Goal: Task Accomplishment & Management: Manage account settings

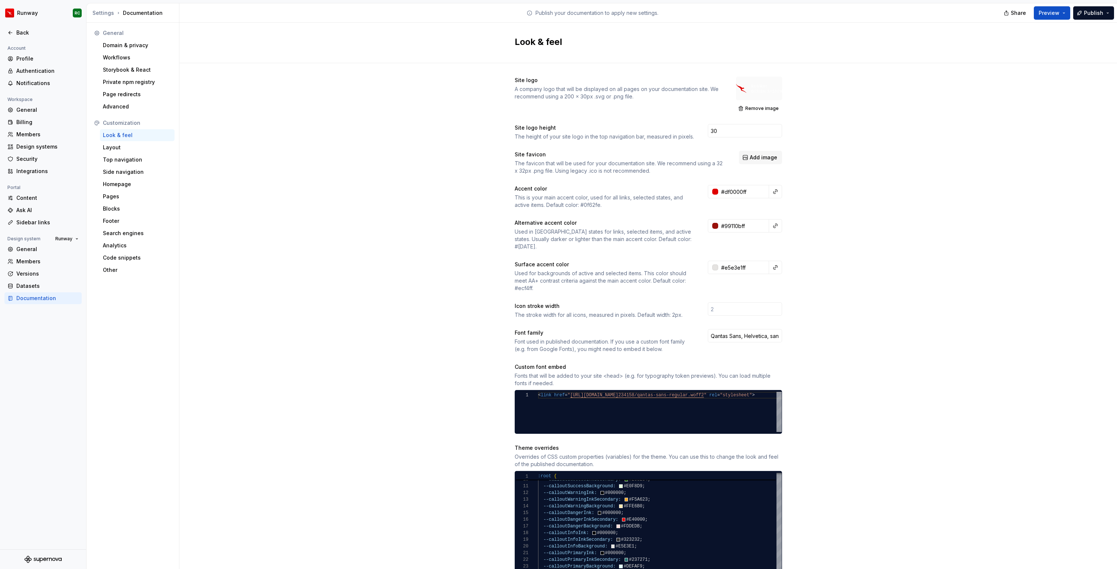
scroll to position [60, 199]
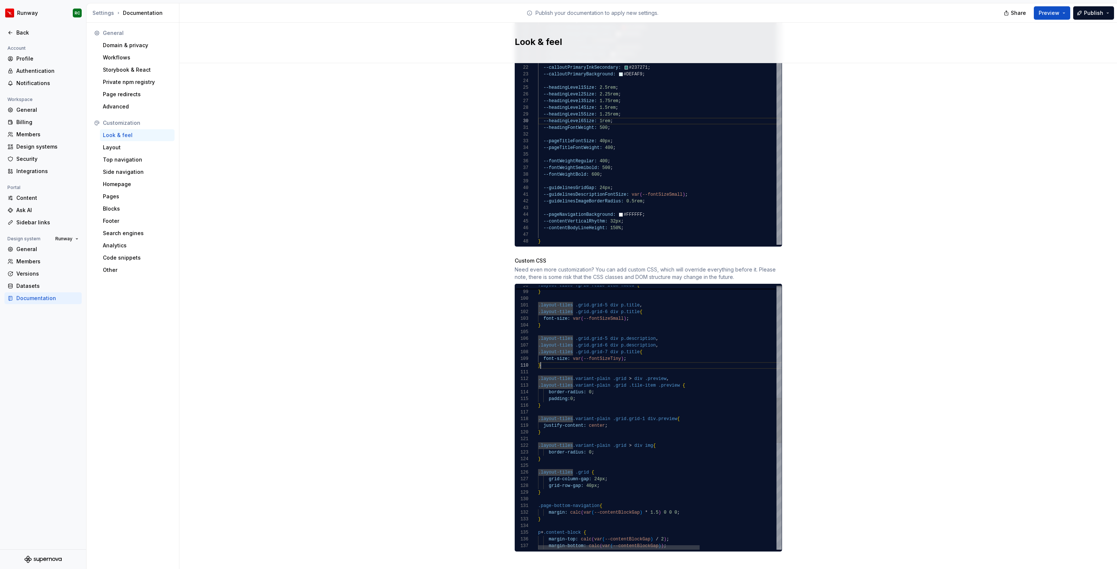
click at [703, 355] on div "padding: 16px 0 0px ; } .layout-tiles .grid.grid-5 div p.title , .layout-tiles …" at bounding box center [717, 400] width 359 height 1535
drag, startPoint x: 670, startPoint y: 372, endPoint x: 526, endPoint y: 369, distance: 144.5
click at [538, 369] on div "padding: 16px 0 0px ; } .layout-tiles .grid.grid-5 div p.title , .layout-tiles …" at bounding box center [717, 400] width 359 height 1535
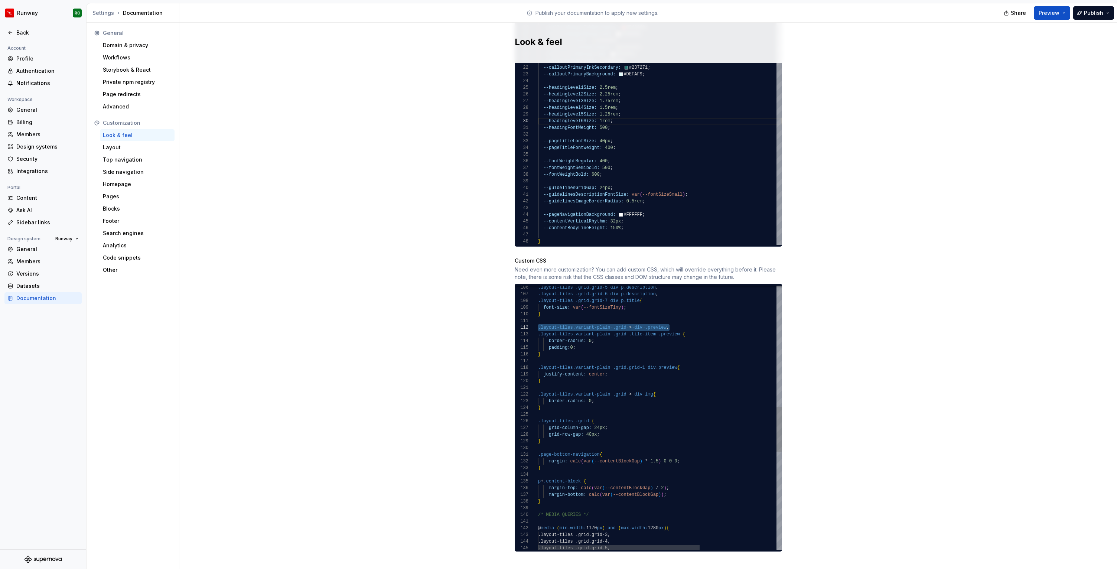
click at [565, 436] on div ".layout-tiles .grid.grid-5 div p.description , .layout-tiles .grid.grid-6 div p…" at bounding box center [717, 349] width 359 height 1535
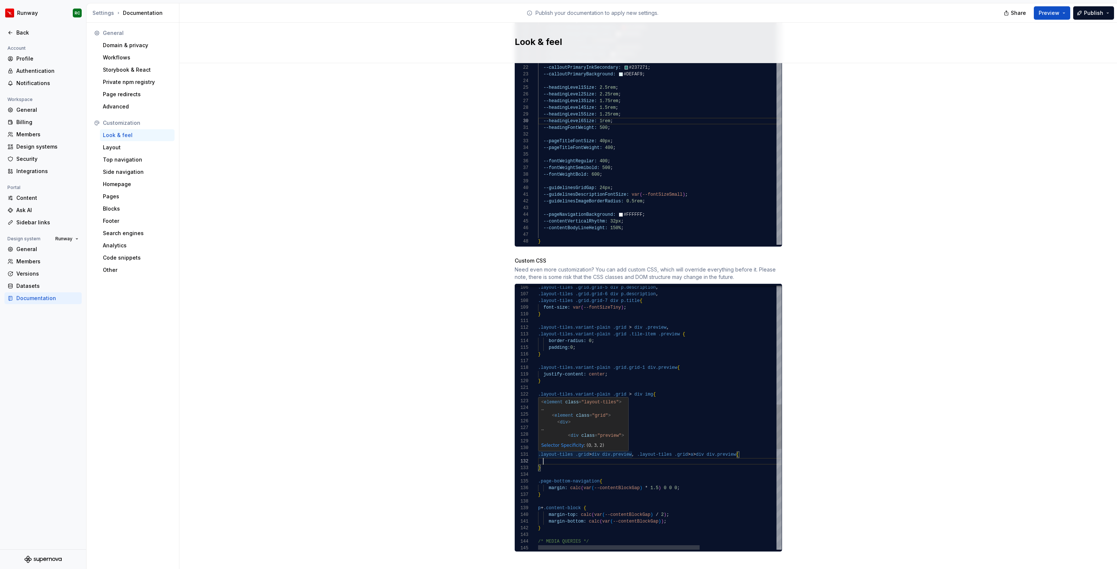
click at [590, 445] on div ".layout-tiles .grid.grid-5 div p.description , .layout-tiles .grid.grid-6 div p…" at bounding box center [717, 363] width 359 height 1562
click at [595, 446] on div ".layout-tiles .grid.grid-5 div p.description , .layout-tiles .grid.grid-6 div p…" at bounding box center [717, 363] width 359 height 1562
click at [693, 447] on div ".layout-tiles .grid.grid-5 div p.description , .layout-tiles .grid.grid-6 div p…" at bounding box center [717, 363] width 359 height 1562
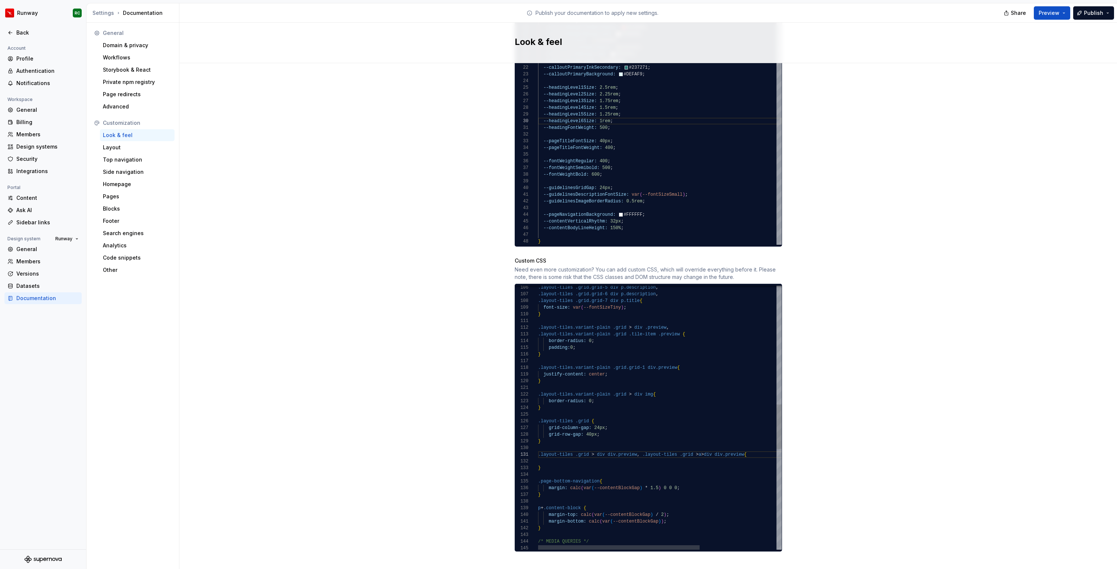
click at [699, 447] on div ".layout-tiles .grid.grid-5 div p.description , .layout-tiles .grid.grid-6 div p…" at bounding box center [717, 363] width 359 height 1562
click at [706, 447] on div ".layout-tiles .grid.grid-5 div p.description , .layout-tiles .grid.grid-6 div p…" at bounding box center [717, 363] width 359 height 1562
click at [643, 442] on div ".layout-tiles .grid.grid-5 div p.description , .layout-tiles .grid.grid-6 div p…" at bounding box center [717, 361] width 359 height 1562
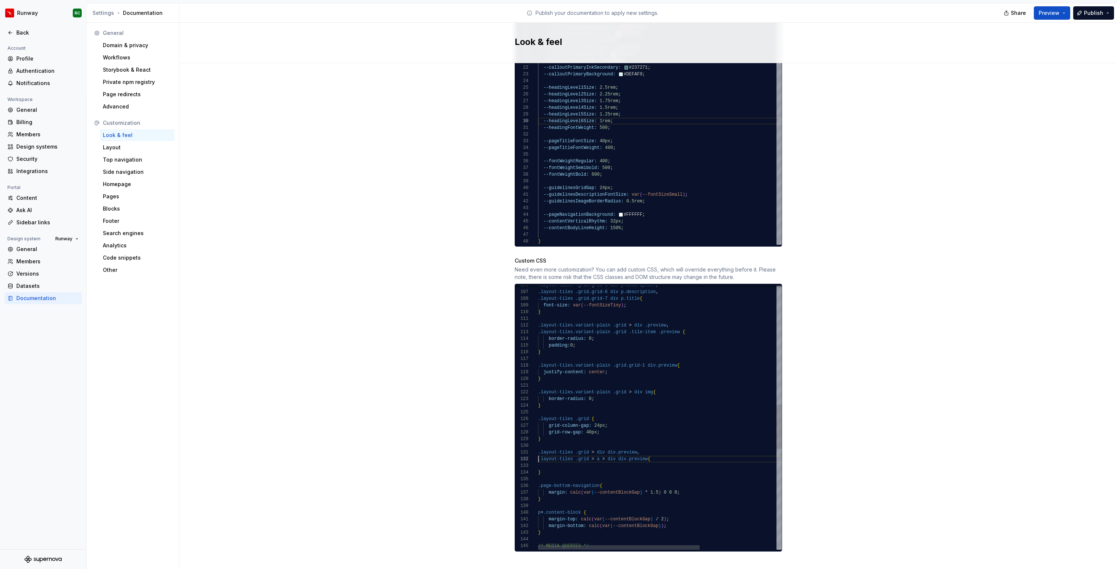
click at [583, 455] on div ".layout-tiles .grid.grid-5 div p.description , .layout-tiles .grid.grid-6 div p…" at bounding box center [717, 364] width 359 height 1569
type textarea "**********"
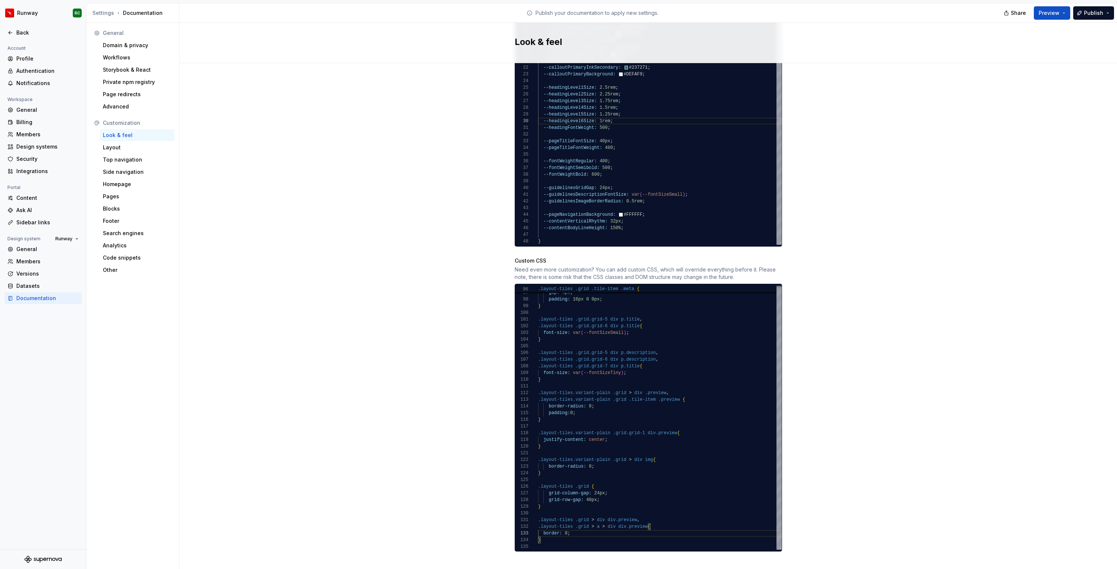
click at [319, 67] on div "Site logo A company logo that will be displayed on all pages on your documentat…" at bounding box center [648, 75] width 938 height 1009
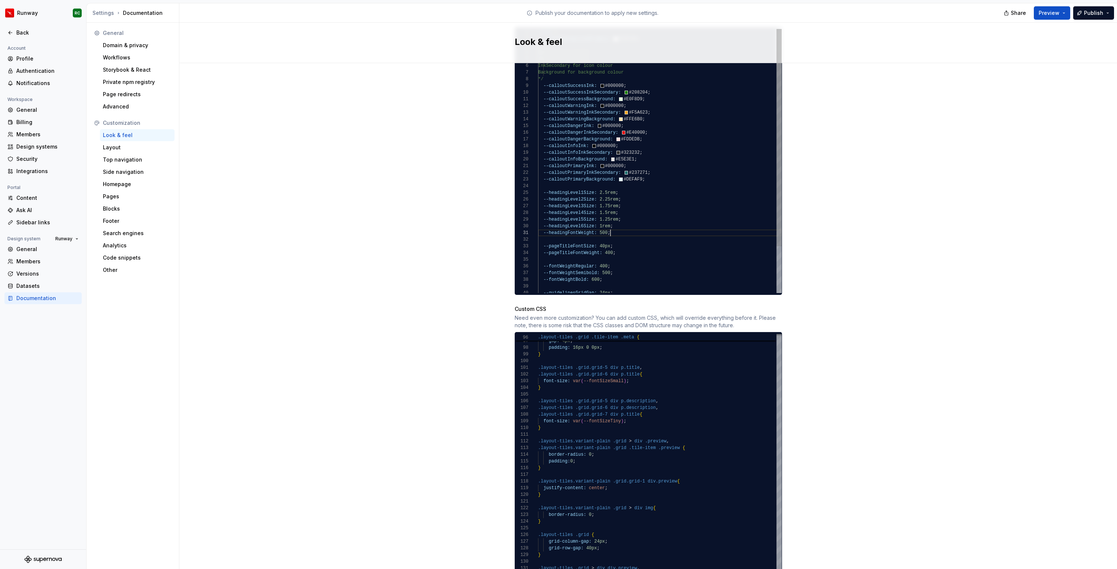
scroll to position [0, 72]
click at [631, 225] on div "--calloutInfoInkSecondary: #323232 ; --calloutInfoBackground: #E5E3E1 ; --callo…" at bounding box center [660, 189] width 244 height 321
click at [620, 248] on div "--calloutInfoInkSecondary: #323232 ; --calloutInfoBackground: #E5E3E1 ; --callo…" at bounding box center [660, 163] width 244 height 321
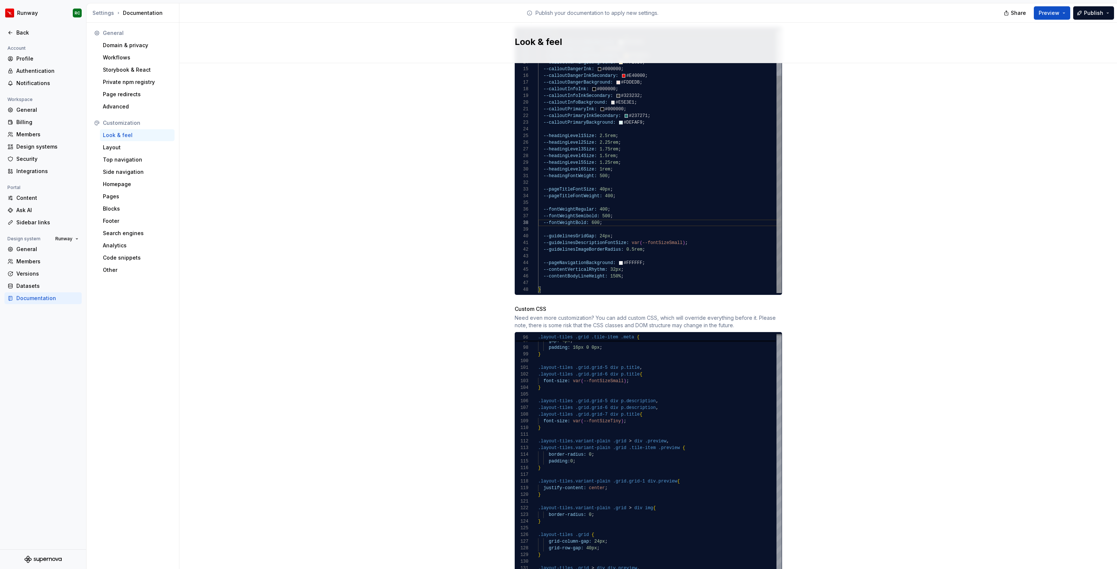
click at [659, 242] on div "--calloutInfoInkSecondary: #323232 ; --calloutInfoBackground: #E5E3E1 ; --callo…" at bounding box center [660, 132] width 244 height 321
click at [549, 242] on div "--calloutInfoInkSecondary: #323232 ; --calloutInfoBackground: #E5E3E1 ; --callo…" at bounding box center [660, 126] width 244 height 348
click at [573, 242] on div "--calloutInfoInkSecondary: #323232 ; --calloutInfoBackground: #E5E3E1 ; --callo…" at bounding box center [660, 119] width 244 height 348
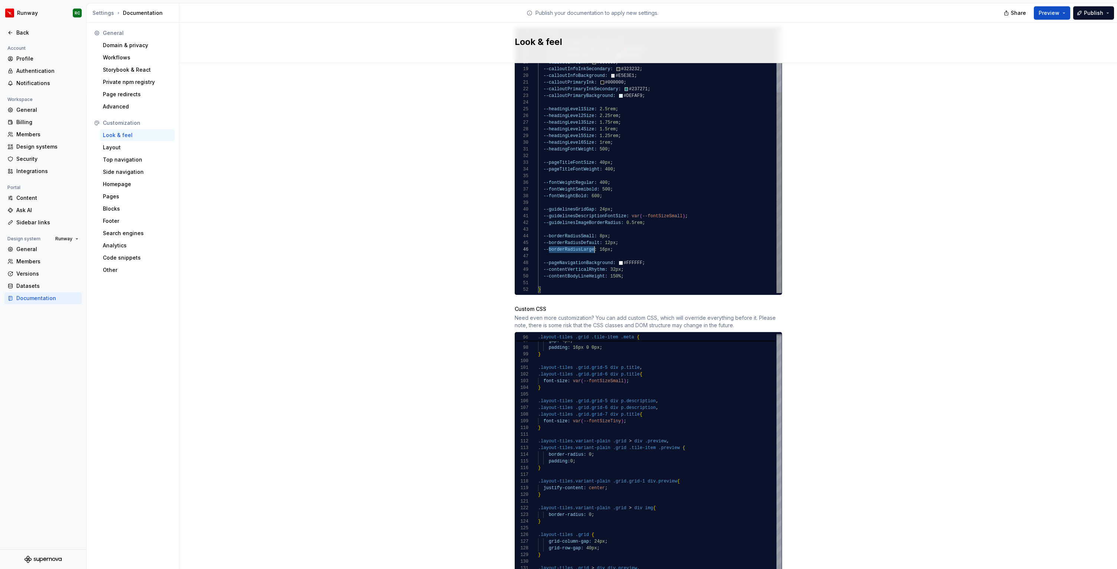
click at [573, 242] on div "--calloutInfoInkSecondary: #323232 ; --calloutInfoBackground: #E5E3E1 ; --callo…" at bounding box center [660, 119] width 244 height 348
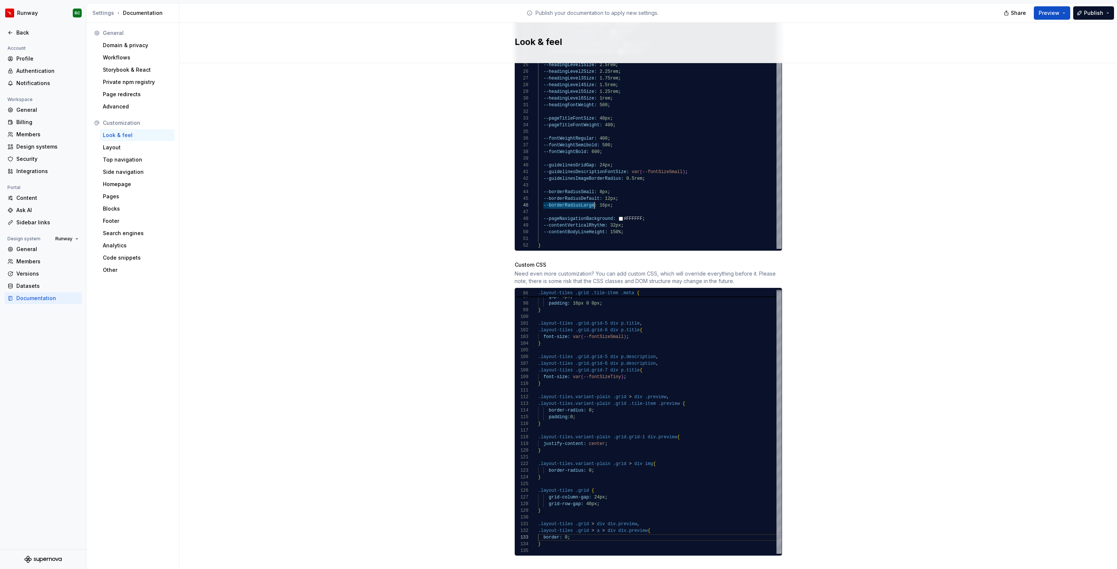
scroll to position [492, 0]
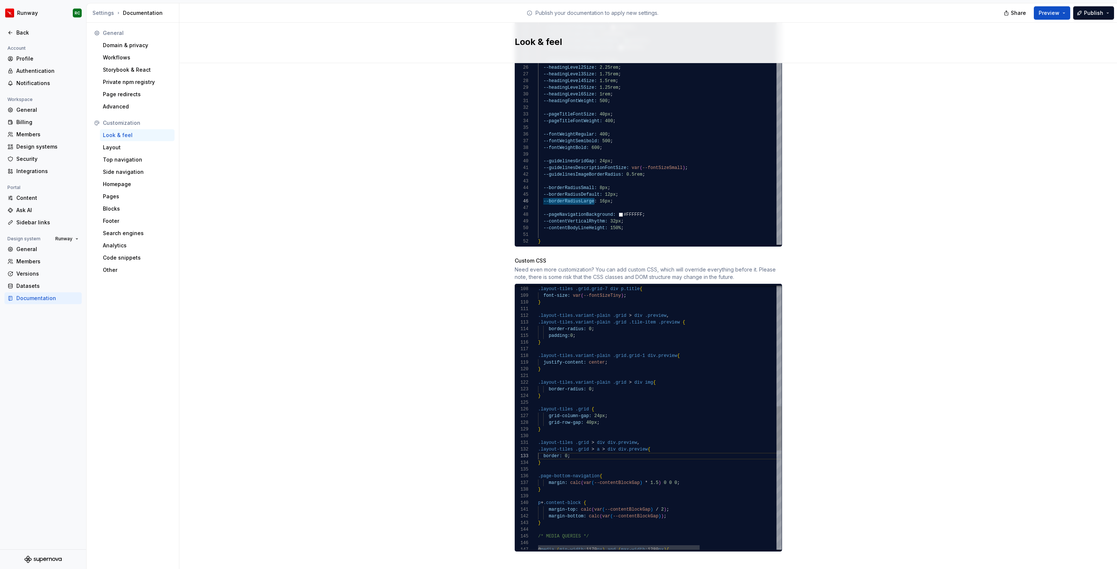
type textarea "**********"
click at [603, 449] on div ".layout-tiles .grid.grid-7 div p.title { font-size: var ( --fontSizeTiny ) ; } …" at bounding box center [717, 354] width 359 height 1569
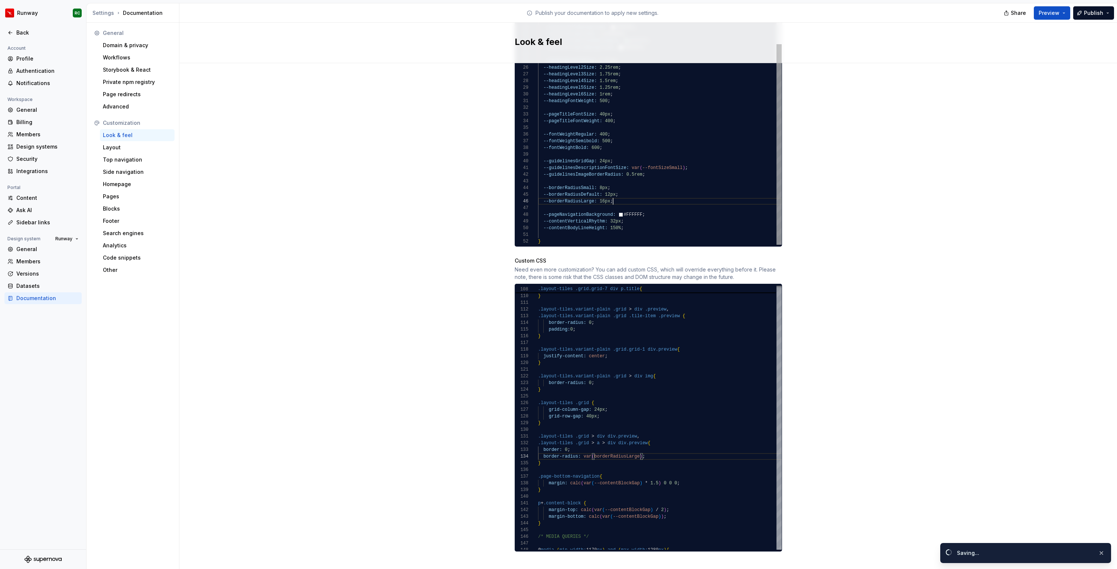
click at [661, 195] on div "--calloutInfoInkSecondary: #323232 ; --calloutInfoBackground: #E5E3E1 ; --callo…" at bounding box center [660, 71] width 244 height 348
click at [1102, 16] on span "Publish" at bounding box center [1093, 12] width 19 height 7
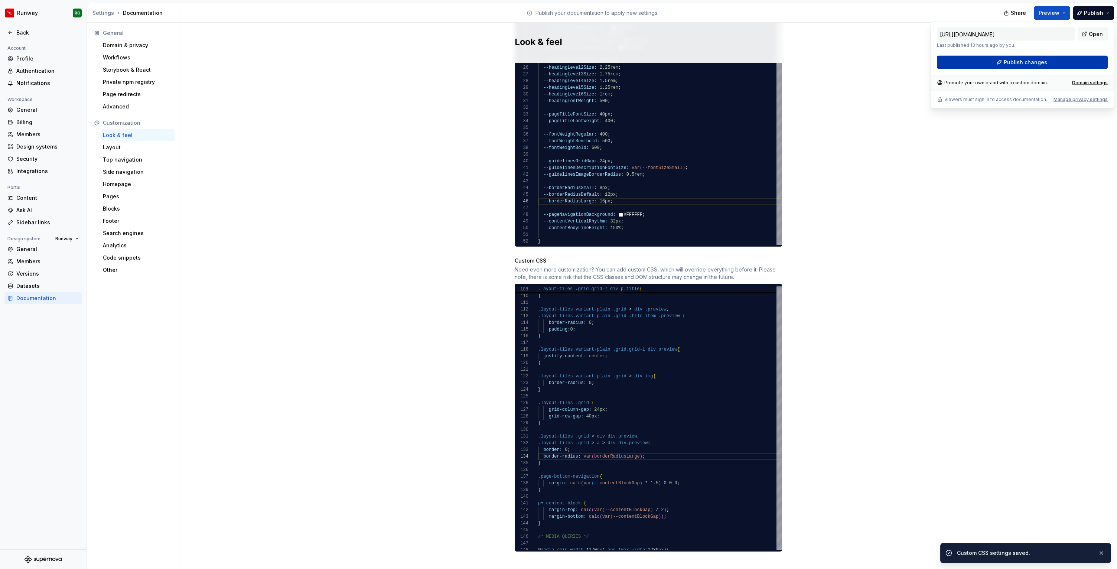
click at [1017, 63] on span "Publish changes" at bounding box center [1025, 62] width 43 height 7
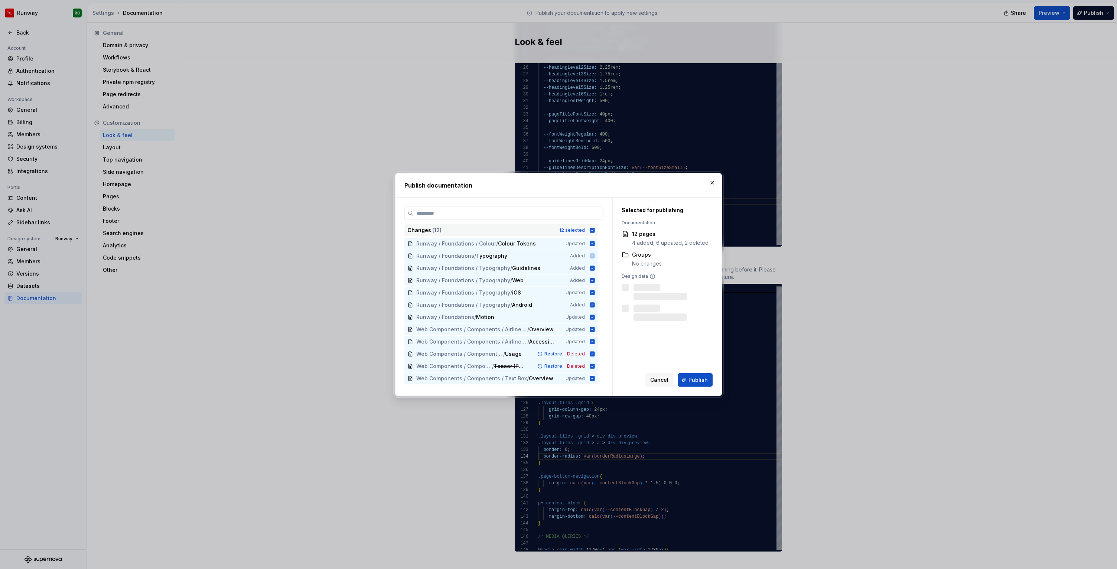
click at [583, 225] on div "Changes ( 12 ) 12 selected" at bounding box center [501, 230] width 194 height 12
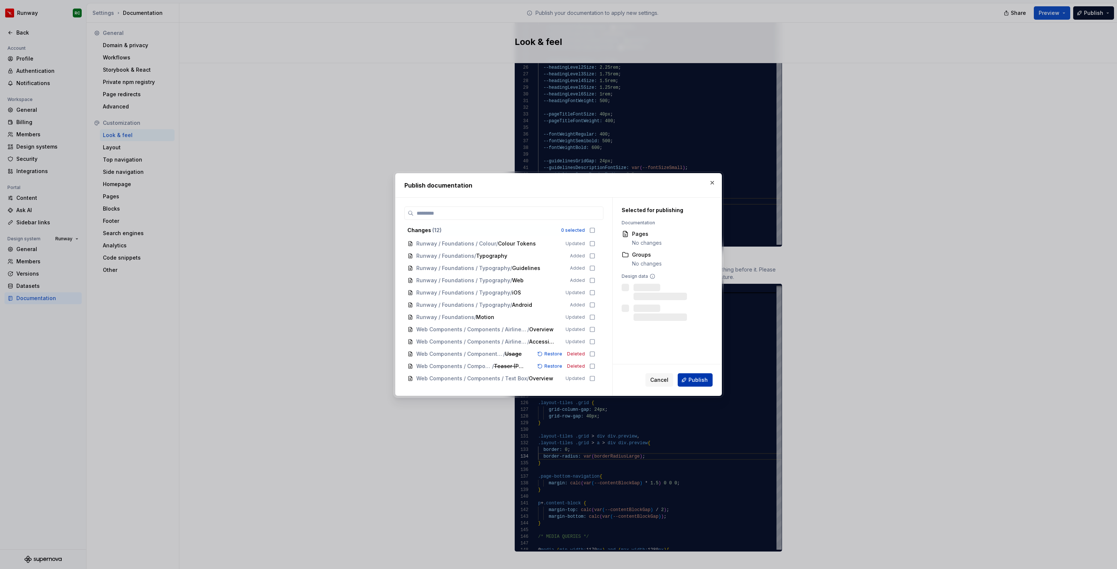
click at [703, 384] on button "Publish" at bounding box center [695, 379] width 35 height 13
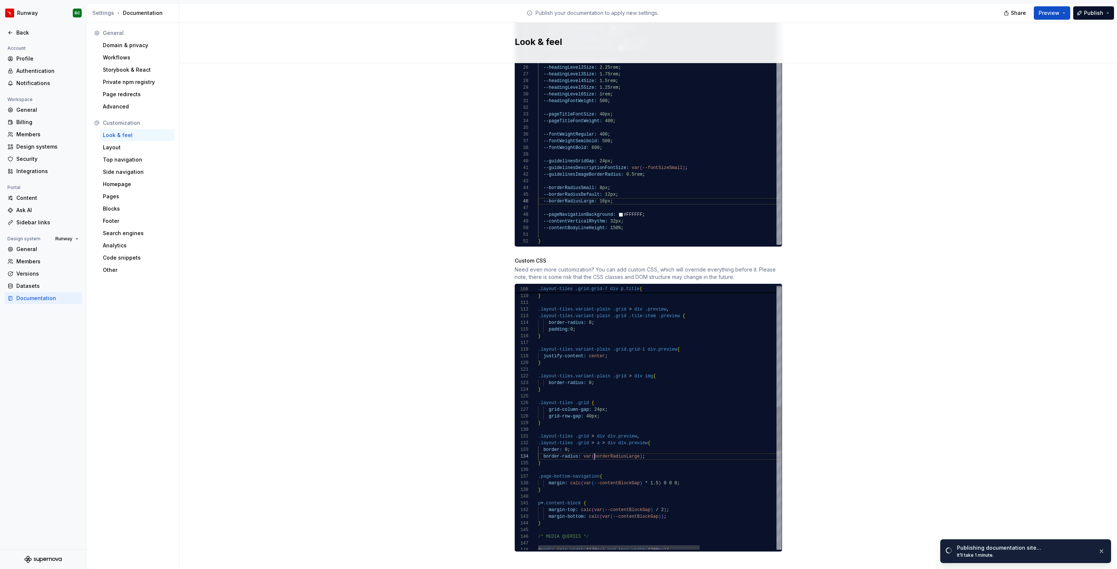
click at [595, 447] on div ".layout-tiles .grid.grid-7 div p.title { font-size: var ( --fontSizeTiny ) ; } …" at bounding box center [717, 351] width 359 height 1575
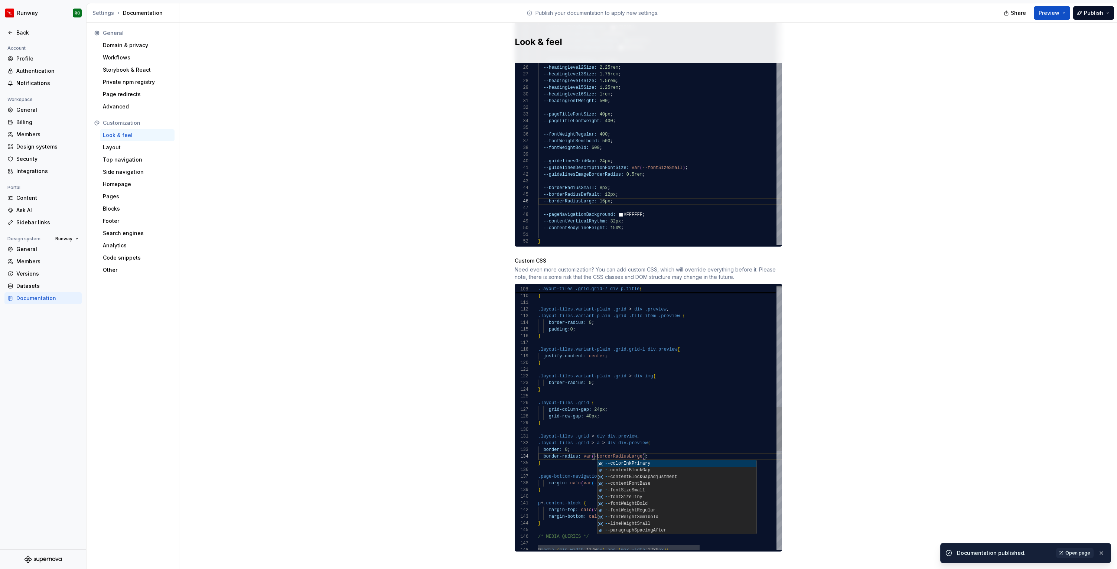
scroll to position [20, 62]
type textarea "**********"
click at [1090, 14] on span "Publish" at bounding box center [1093, 12] width 19 height 7
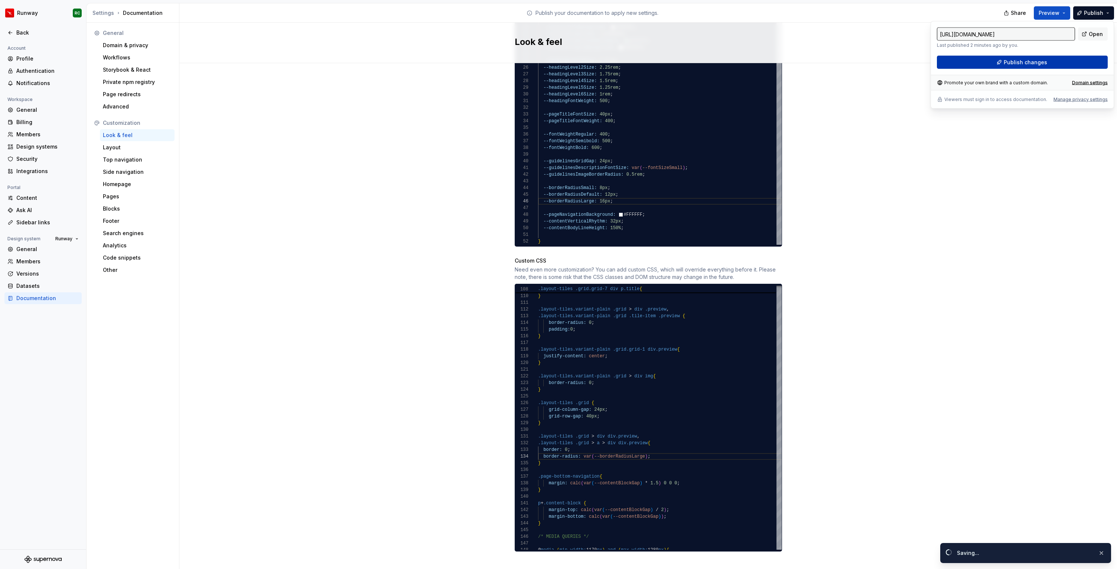
click at [1022, 64] on span "Publish changes" at bounding box center [1025, 62] width 43 height 7
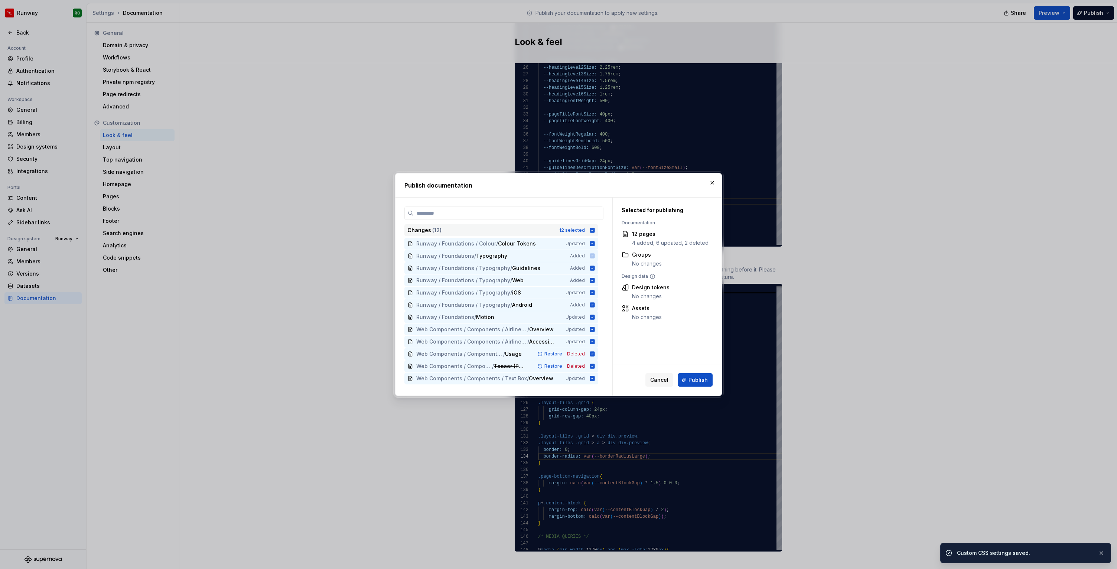
click at [583, 229] on div "12 selected" at bounding box center [572, 230] width 26 height 6
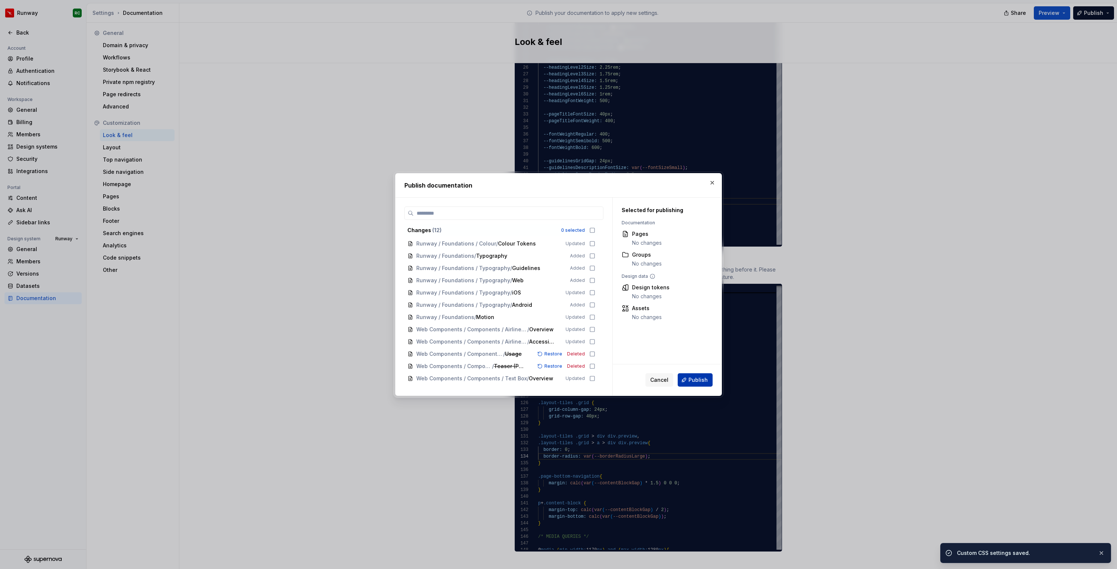
click at [690, 377] on span "Publish" at bounding box center [697, 379] width 19 height 7
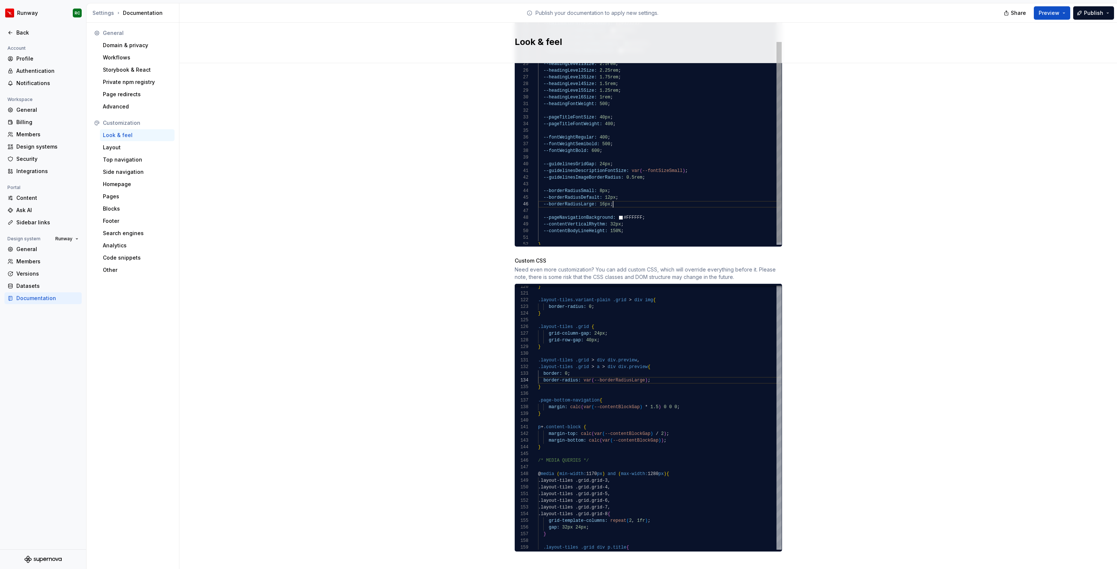
click at [633, 199] on div "--calloutInfoInkSecondary: #323232 ; --calloutInfoBackground: #E5E3E1 ; --callo…" at bounding box center [660, 74] width 244 height 348
click at [646, 188] on div "--calloutInfoInkSecondary: #323232 ; --calloutInfoBackground: #E5E3E1 ; --callo…" at bounding box center [660, 67] width 244 height 354
click at [589, 181] on div "--calloutInfoInkSecondary: #323232 ; --calloutInfoBackground: #E5E3E1 ; --callo…" at bounding box center [660, 70] width 244 height 361
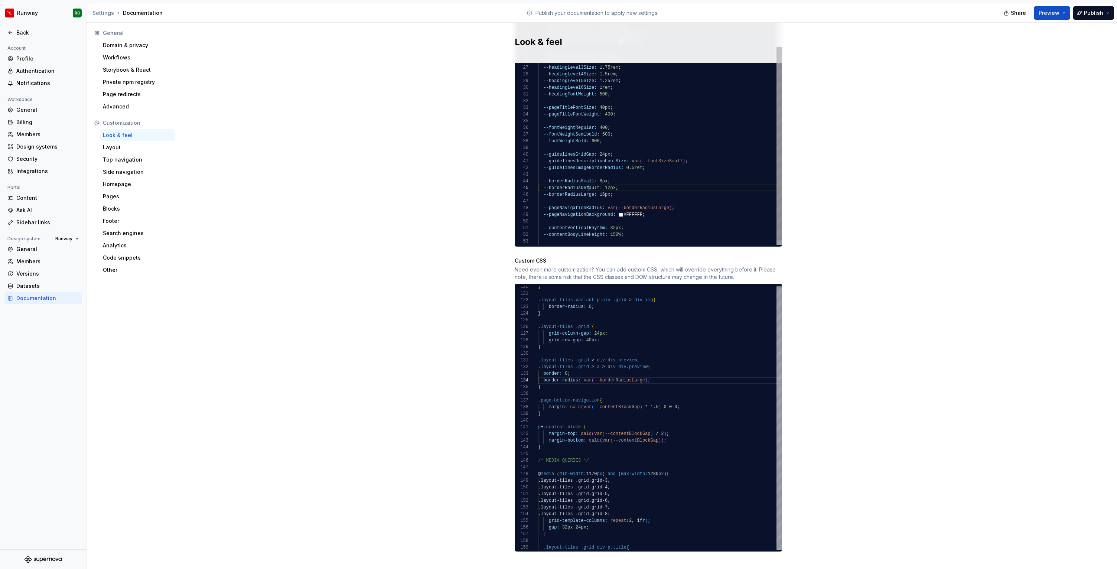
click at [589, 181] on div "--calloutInfoInkSecondary: #323232 ; --calloutInfoBackground: #E5E3E1 ; --callo…" at bounding box center [660, 70] width 244 height 361
click at [655, 202] on div "--calloutInfoInkSecondary: #323232 ; --calloutInfoBackground: #E5E3E1 ; --callo…" at bounding box center [660, 70] width 244 height 361
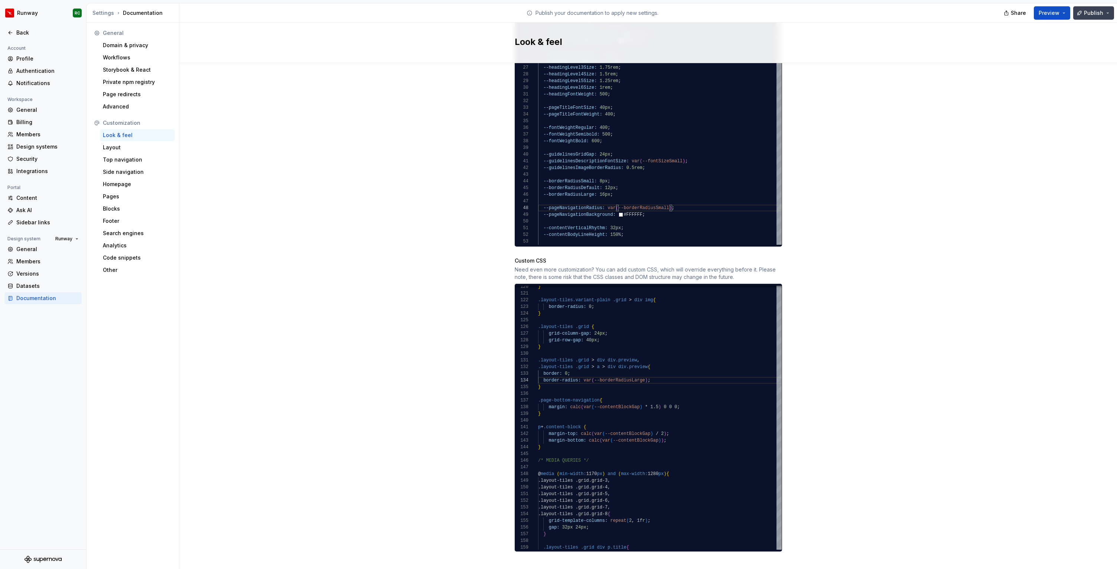
type textarea "**********"
click at [1087, 14] on span "Publish" at bounding box center [1093, 12] width 19 height 7
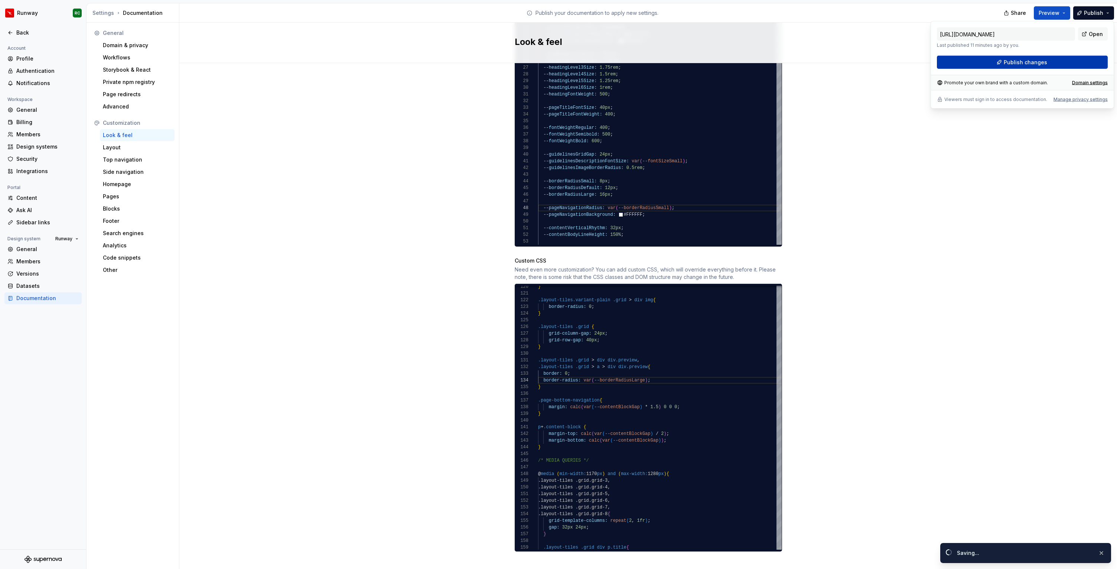
click at [1023, 65] on span "Publish changes" at bounding box center [1025, 62] width 43 height 7
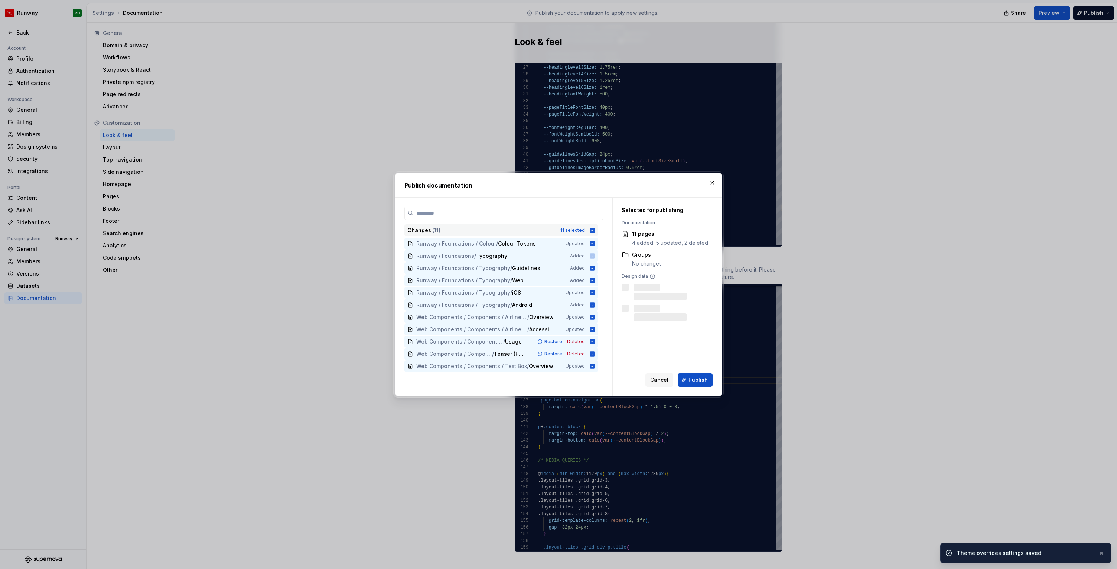
click at [579, 225] on div "Changes ( 11 ) 11 selected" at bounding box center [501, 230] width 194 height 12
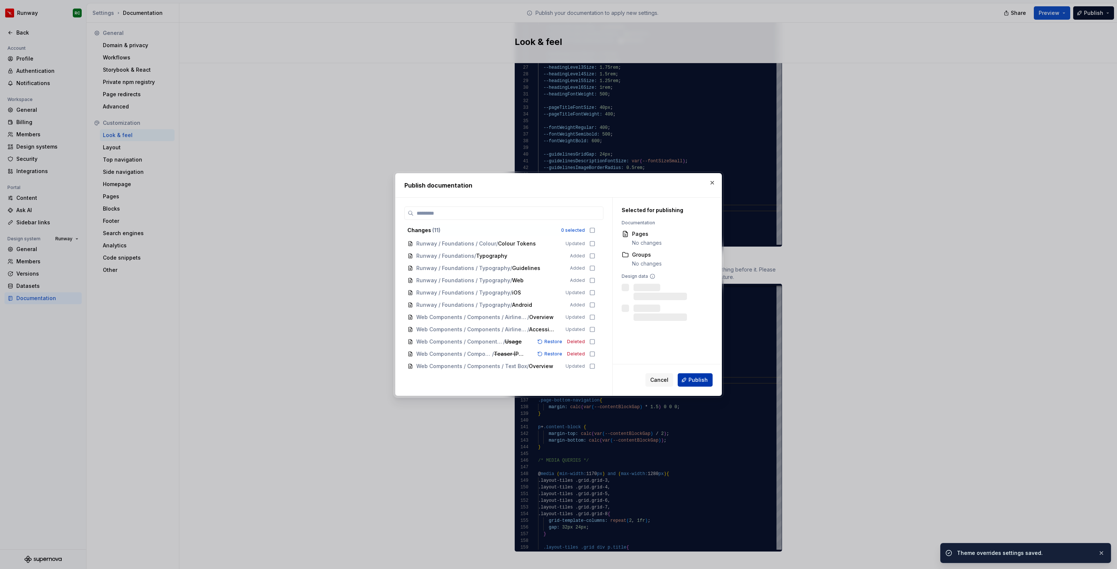
click at [704, 377] on span "Publish" at bounding box center [697, 379] width 19 height 7
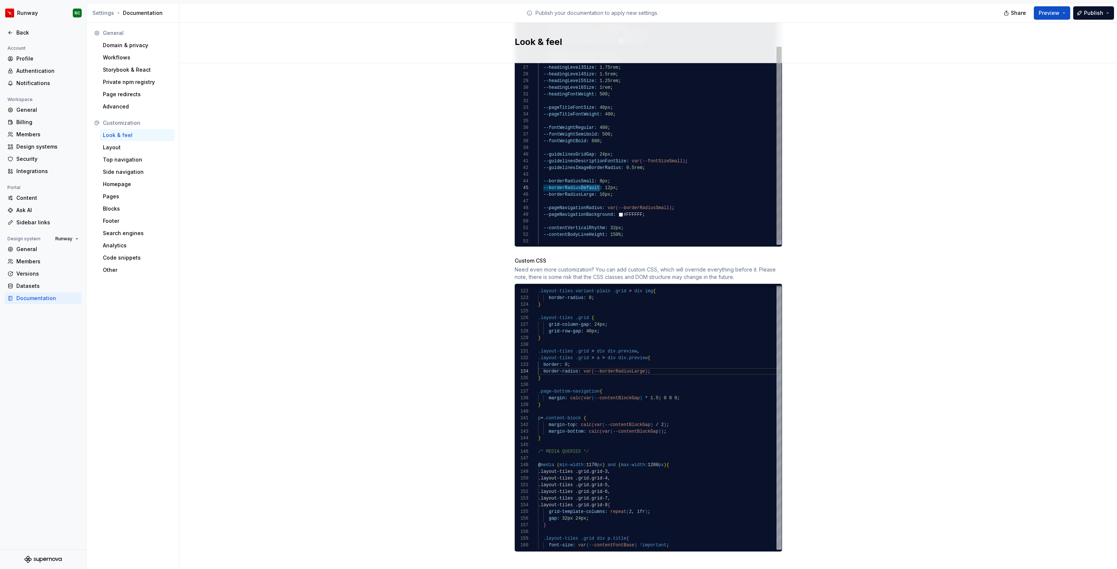
scroll to position [27, 46]
drag, startPoint x: 600, startPoint y: 179, endPoint x: 583, endPoint y: 180, distance: 17.1
click at [583, 180] on div "--calloutInfoInkSecondary: #323232 ; --calloutInfoBackground: #E5E3E1 ; --callo…" at bounding box center [660, 70] width 244 height 361
drag, startPoint x: 645, startPoint y: 365, endPoint x: 594, endPoint y: 365, distance: 50.9
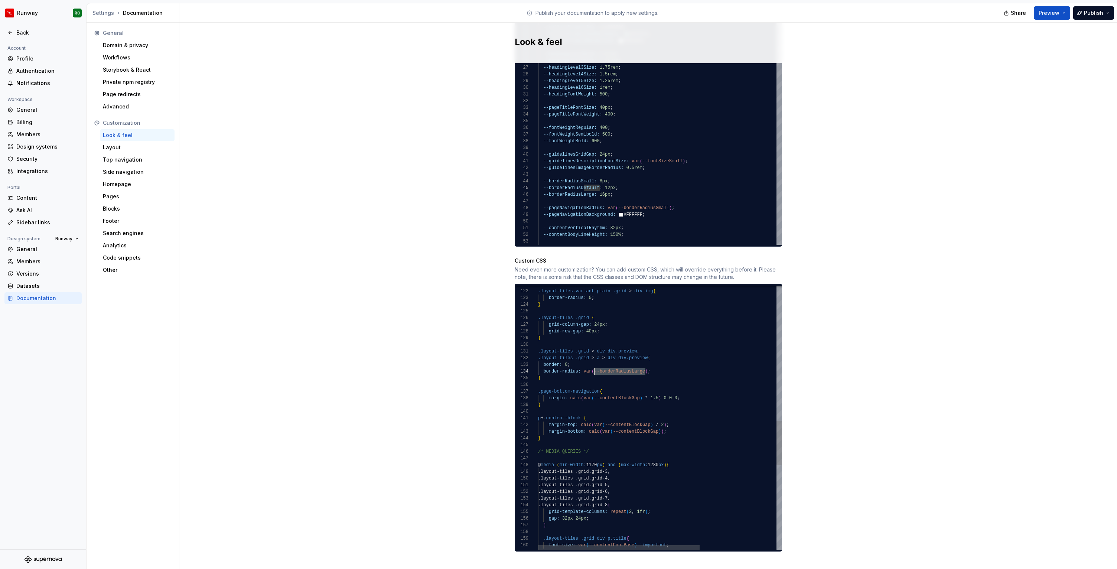
click at [594, 365] on div "/* MEDIA QUERIES */ @ media ( min-width: 1170 px ) and ( max-width: 1280 px ) {…" at bounding box center [717, 266] width 359 height 1575
type textarea "**********"
click at [865, 270] on div "Site logo A company logo that will be displayed on all pages on your documentat…" at bounding box center [648, 75] width 938 height 1009
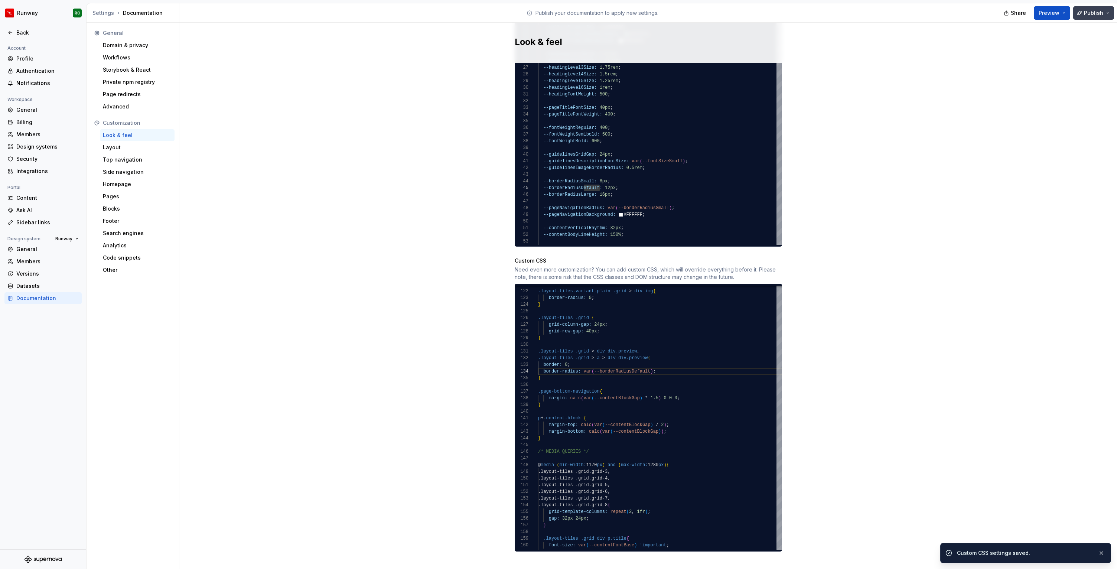
click at [1090, 15] on span "Publish" at bounding box center [1093, 12] width 19 height 7
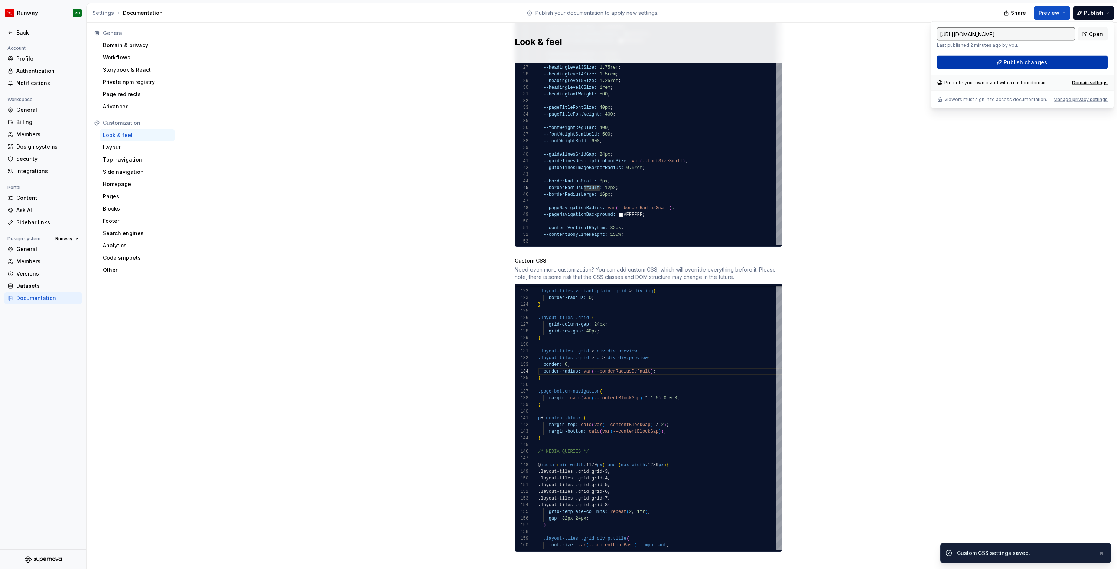
click at [1046, 68] on button "Publish changes" at bounding box center [1022, 62] width 171 height 13
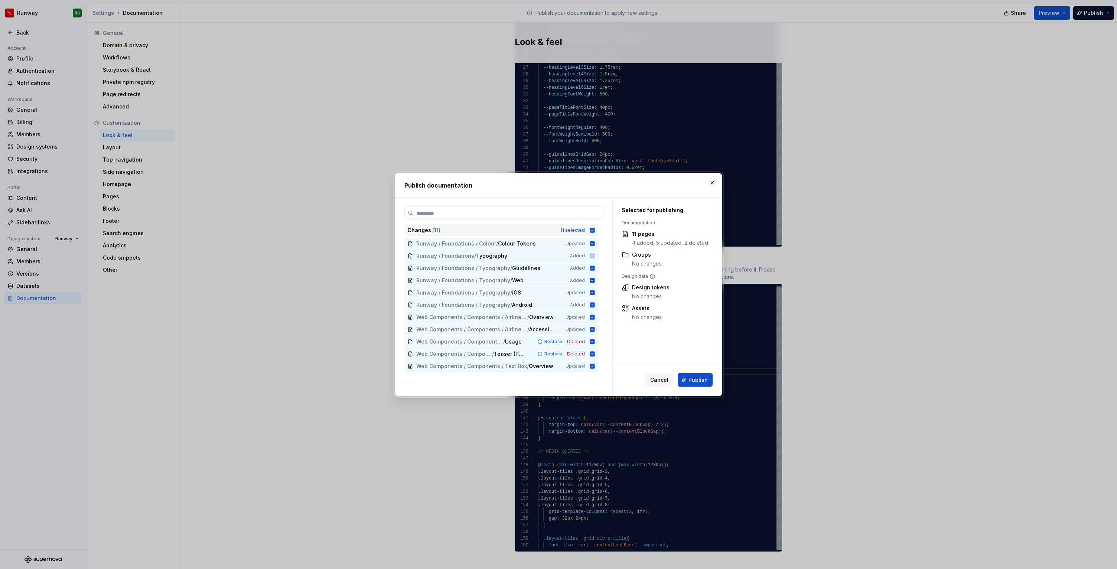
click at [579, 226] on div "Changes ( 11 ) 11 selected" at bounding box center [501, 230] width 194 height 12
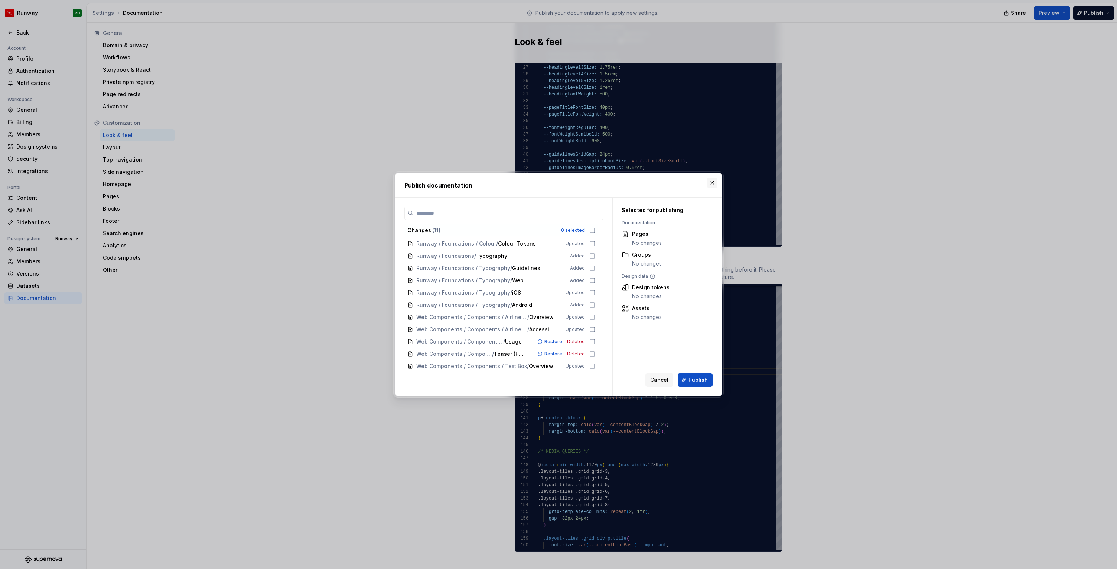
click at [714, 182] on button "button" at bounding box center [712, 183] width 10 height 10
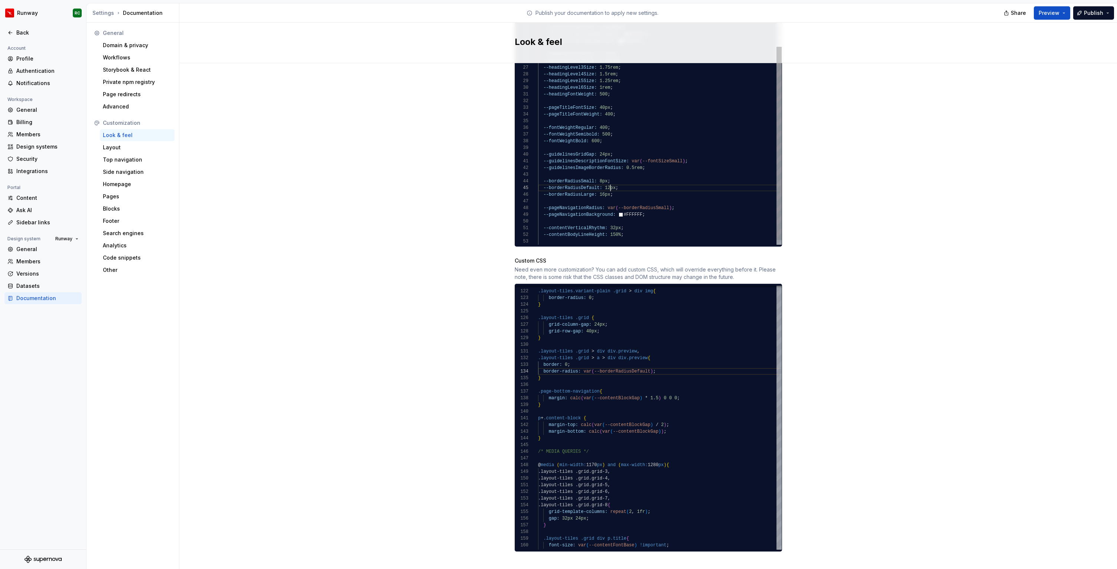
click at [610, 178] on div "--calloutInfoInkSecondary: #323232 ; --calloutInfoBackground: #E5E3E1 ; --callo…" at bounding box center [660, 70] width 244 height 361
click at [604, 172] on div "--calloutInfoInkSecondary: #323232 ; --calloutInfoBackground: #E5E3E1 ; --callo…" at bounding box center [660, 70] width 244 height 361
click at [930, 161] on div "Site logo A company logo that will be displayed on all pages on your documentat…" at bounding box center [648, 75] width 938 height 1009
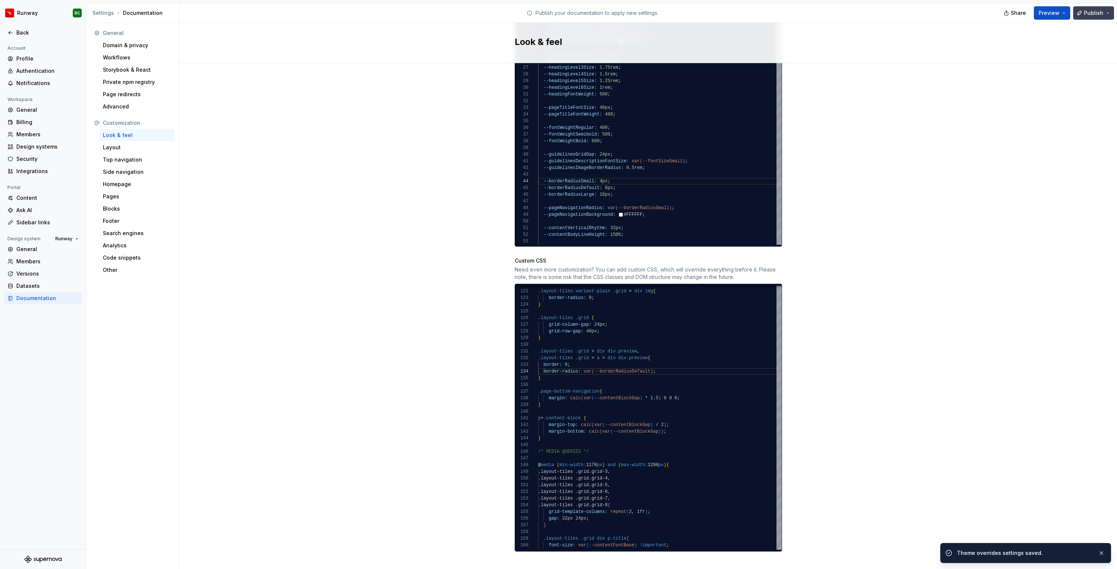
click at [1097, 14] on span "Publish" at bounding box center [1093, 12] width 19 height 7
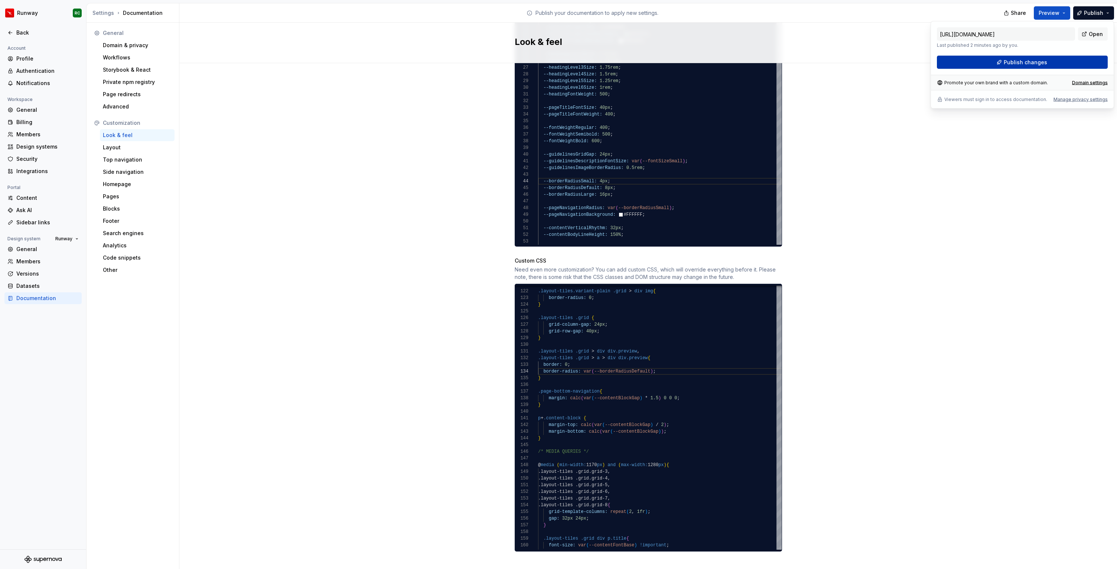
click at [1008, 65] on span "Publish changes" at bounding box center [1025, 62] width 43 height 7
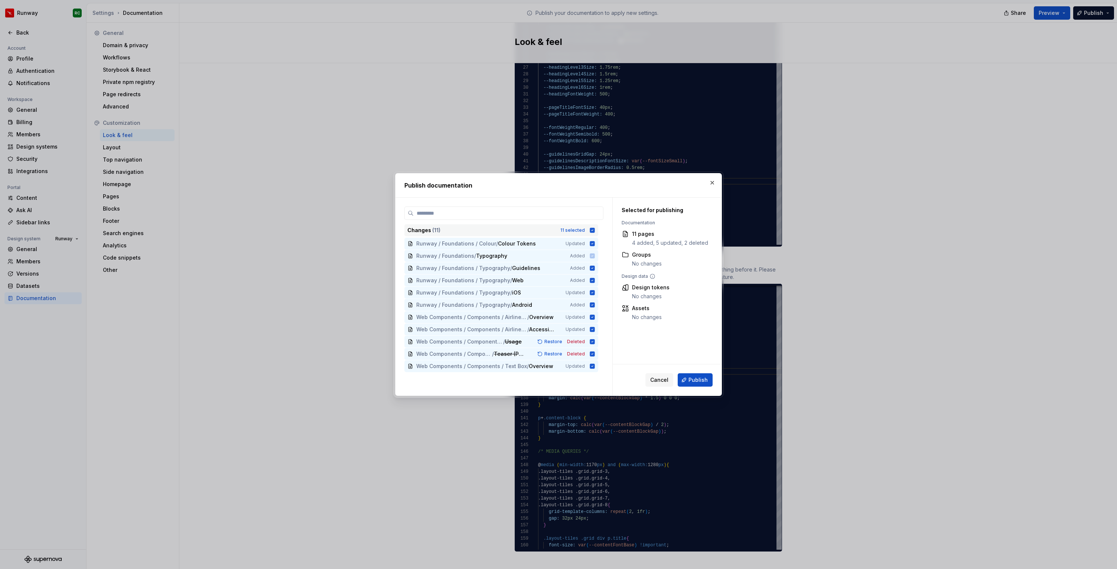
click at [565, 231] on div "Changes ( 11 ) 11 selected" at bounding box center [501, 230] width 194 height 12
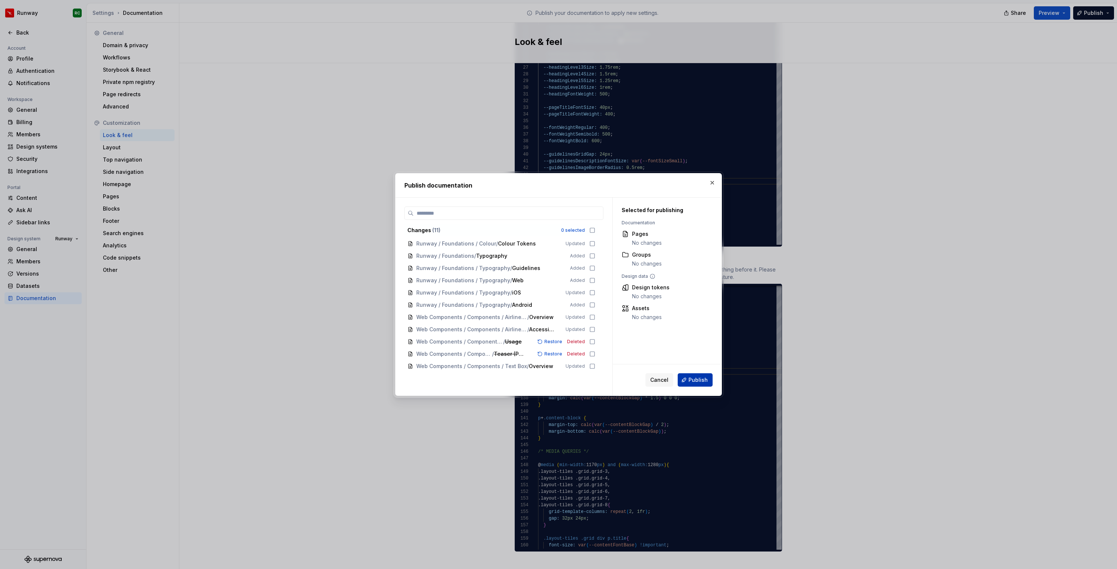
click at [699, 377] on span "Publish" at bounding box center [697, 379] width 19 height 7
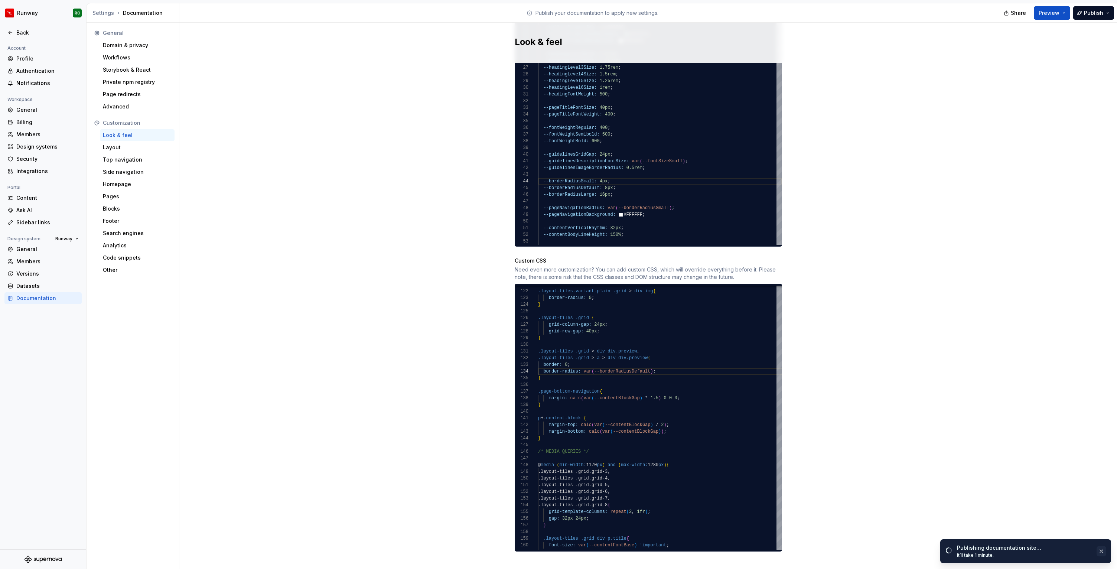
click at [1103, 550] on button "button" at bounding box center [1102, 551] width 10 height 10
click at [604, 185] on div "--calloutInfoInkSecondary: #323232 ; --calloutInfoBackground: #E5E3E1 ; --callo…" at bounding box center [660, 70] width 244 height 361
click at [849, 221] on div "Site logo A company logo that will be displayed on all pages on your documentat…" at bounding box center [648, 75] width 938 height 1009
click at [593, 180] on div "--calloutInfoInkSecondary: #323232 ; --calloutInfoBackground: #E5E3E1 ; --callo…" at bounding box center [660, 70] width 244 height 361
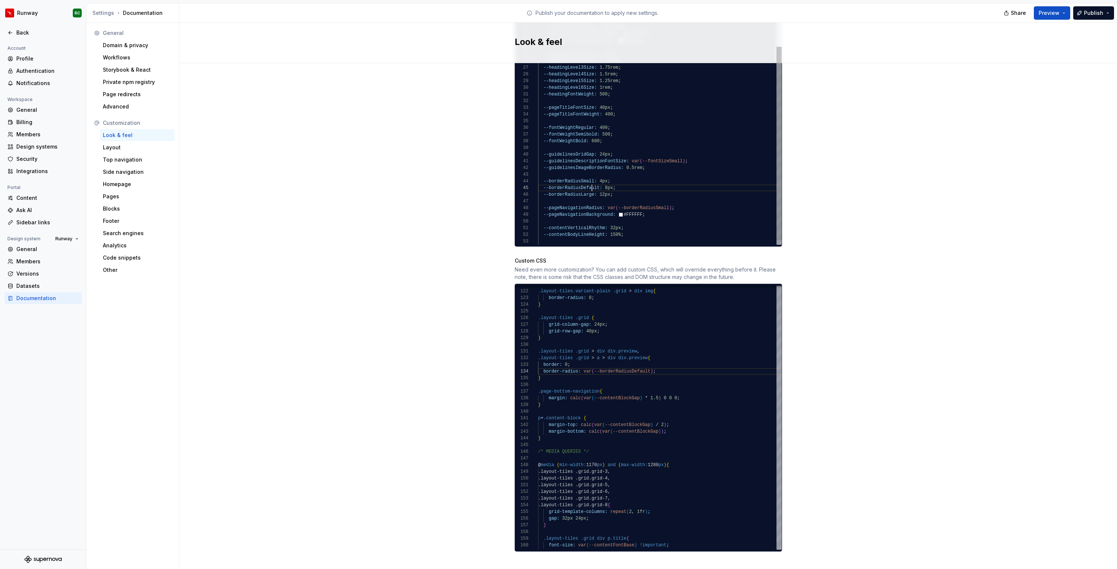
click at [593, 180] on div "--calloutInfoInkSecondary: #323232 ; --calloutInfoBackground: #E5E3E1 ; --callo…" at bounding box center [660, 70] width 244 height 361
click at [656, 201] on div "--calloutInfoInkSecondary: #323232 ; --calloutInfoBackground: #E5E3E1 ; --callo…" at bounding box center [660, 70] width 244 height 361
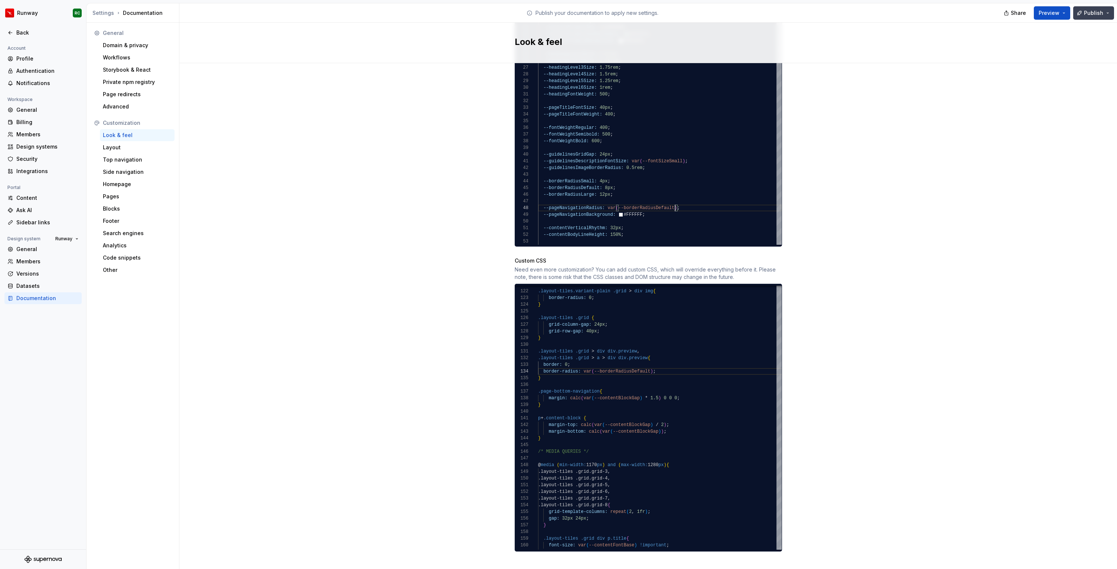
click at [1097, 16] on button "Publish" at bounding box center [1093, 12] width 41 height 13
drag, startPoint x: 618, startPoint y: 186, endPoint x: 544, endPoint y: 189, distance: 74.3
click at [544, 189] on div "--calloutInfoInkSecondary: #323232 ; --calloutInfoBackground: #E5E3E1 ; --callo…" at bounding box center [660, 70] width 244 height 361
click at [650, 185] on div "--calloutInfoInkSecondary: #323232 ; --calloutInfoBackground: #E5E3E1 ; --callo…" at bounding box center [660, 70] width 244 height 361
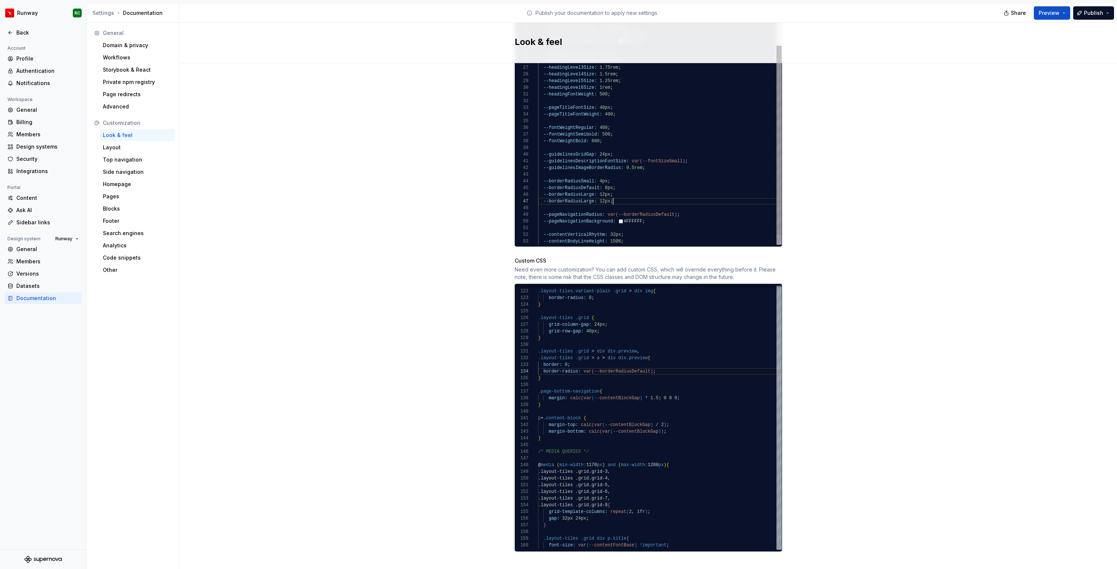
click at [580, 192] on div "--calloutInfoInkSecondary: #323232 ; --calloutInfoBackground: #E5E3E1 ; --callo…" at bounding box center [660, 74] width 244 height 368
click at [607, 191] on div "--calloutInfoInkSecondary: #323232 ; --calloutInfoBackground: #E5E3E1 ; --callo…" at bounding box center [660, 74] width 244 height 368
type textarea "**********"
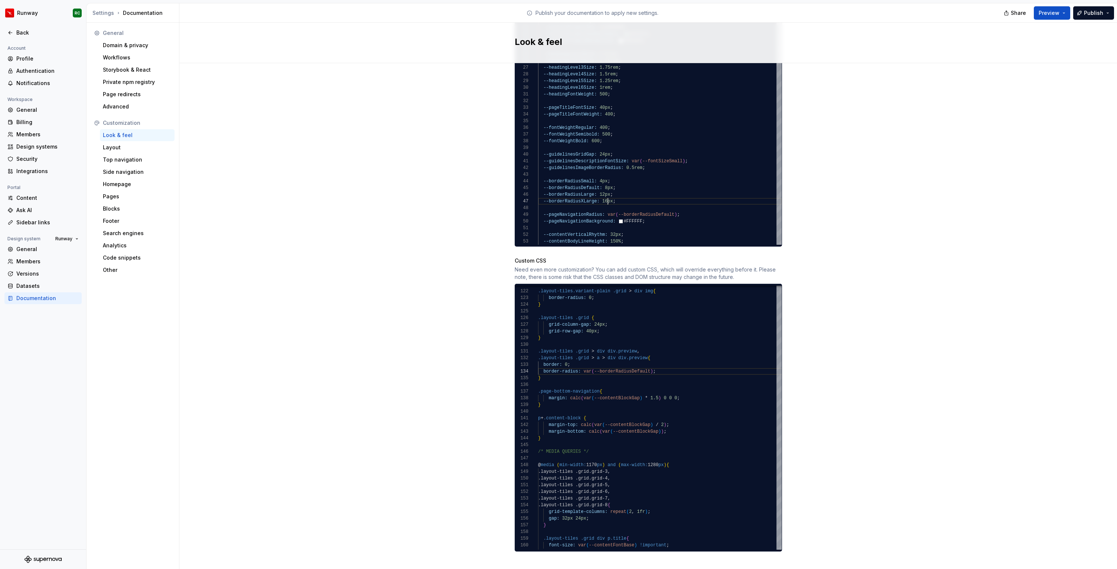
click at [942, 143] on div "Site logo A company logo that will be displayed on all pages on your documentat…" at bounding box center [648, 75] width 938 height 1009
click at [635, 176] on div "--calloutInfoInkSecondary: #323232 ; --calloutInfoBackground: #E5E3E1 ; --callo…" at bounding box center [660, 74] width 244 height 368
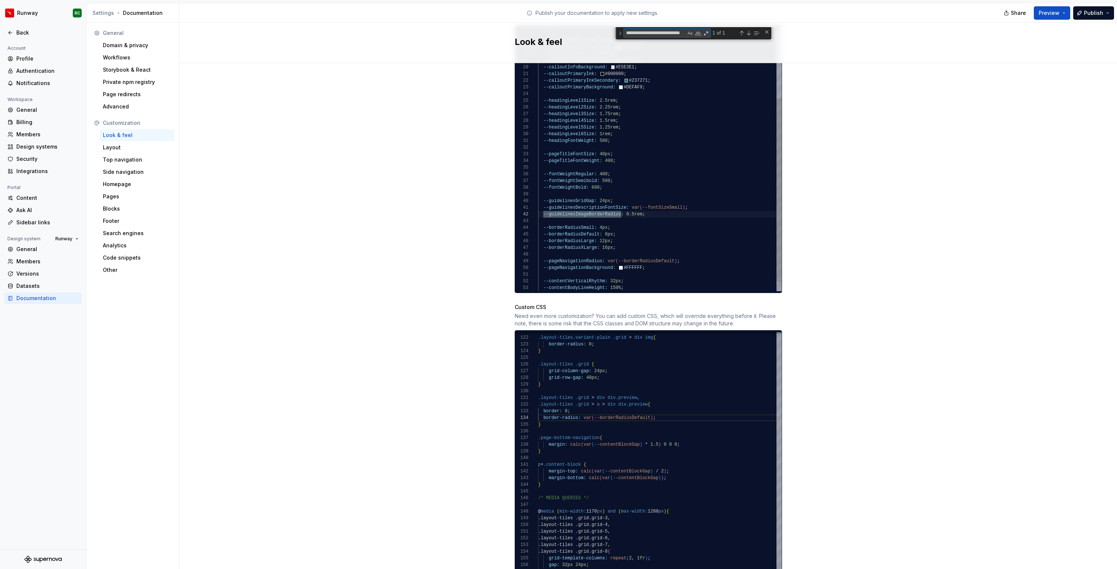
type textarea "**********"
drag, startPoint x: 600, startPoint y: 226, endPoint x: 544, endPoint y: 226, distance: 56.1
click at [544, 226] on div "--calloutInfoInkSecondary: #323232 ; --calloutInfoBackground: #E5E3E1 ; --callo…" at bounding box center [660, 115] width 244 height 380
drag, startPoint x: 643, startPoint y: 206, endPoint x: 626, endPoint y: 207, distance: 16.7
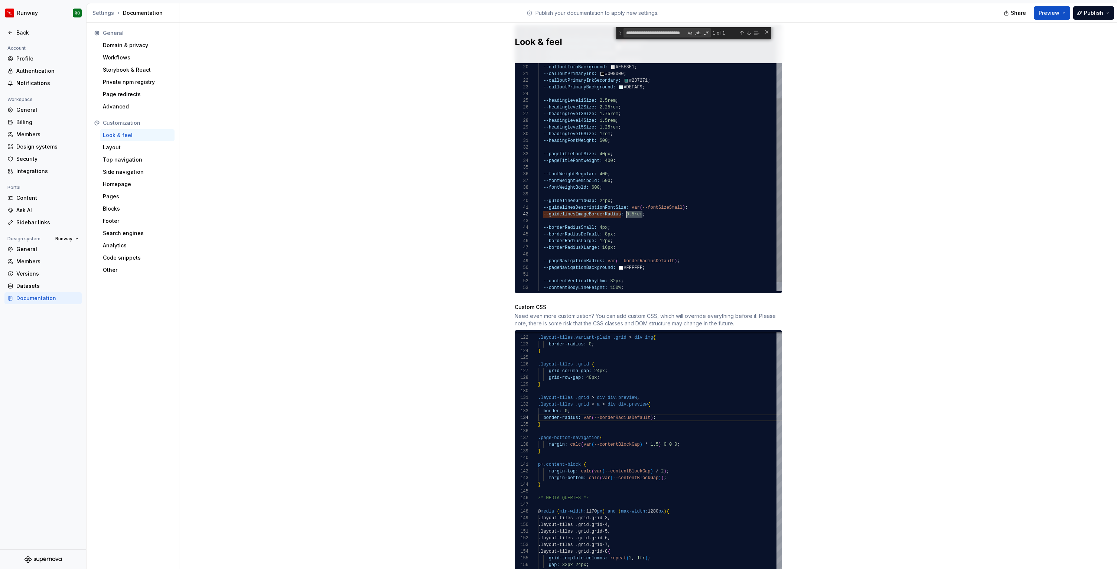
click at [626, 207] on div "--calloutInfoInkSecondary: #323232 ; --calloutInfoBackground: #E5E3E1 ; --callo…" at bounding box center [660, 115] width 244 height 380
click at [1038, 82] on div "Site logo A company logo that will be displayed on all pages on your documentat…" at bounding box center [648, 122] width 938 height 1009
click at [1082, 13] on button "Publish" at bounding box center [1093, 12] width 41 height 13
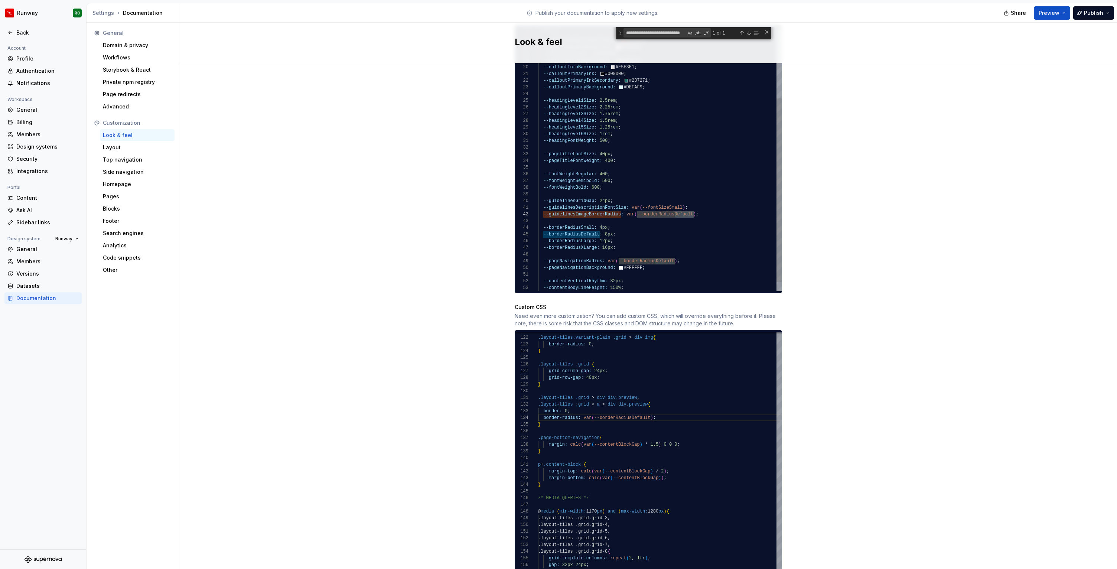
drag, startPoint x: 694, startPoint y: 206, endPoint x: 675, endPoint y: 205, distance: 18.2
click at [675, 205] on div "--calloutInfoInkSecondary: #323232 ; --calloutInfoBackground: #E5E3E1 ; --callo…" at bounding box center [660, 115] width 244 height 380
type textarea "**********"
click at [1082, 20] on div "Share Preview Publish" at bounding box center [1061, 12] width 111 height 19
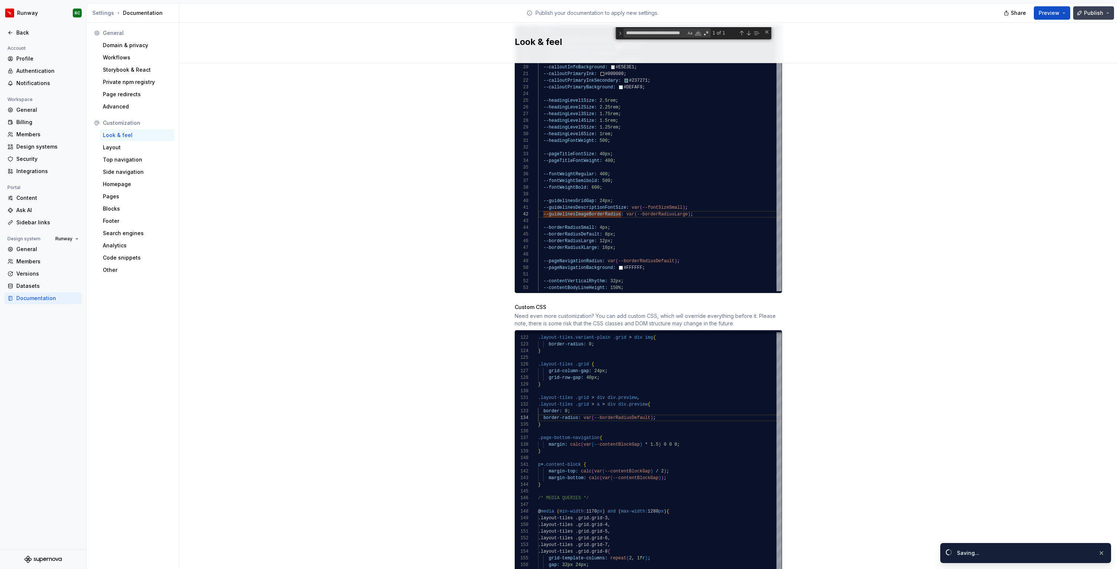
click at [1085, 16] on span "Publish" at bounding box center [1093, 12] width 19 height 7
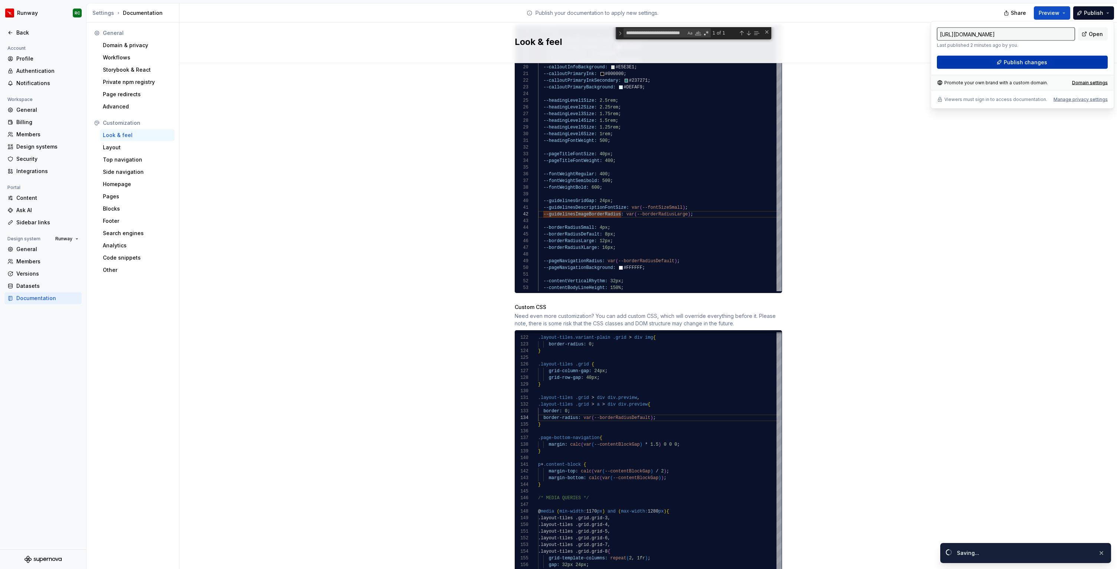
click at [1021, 62] on span "Publish changes" at bounding box center [1025, 62] width 43 height 7
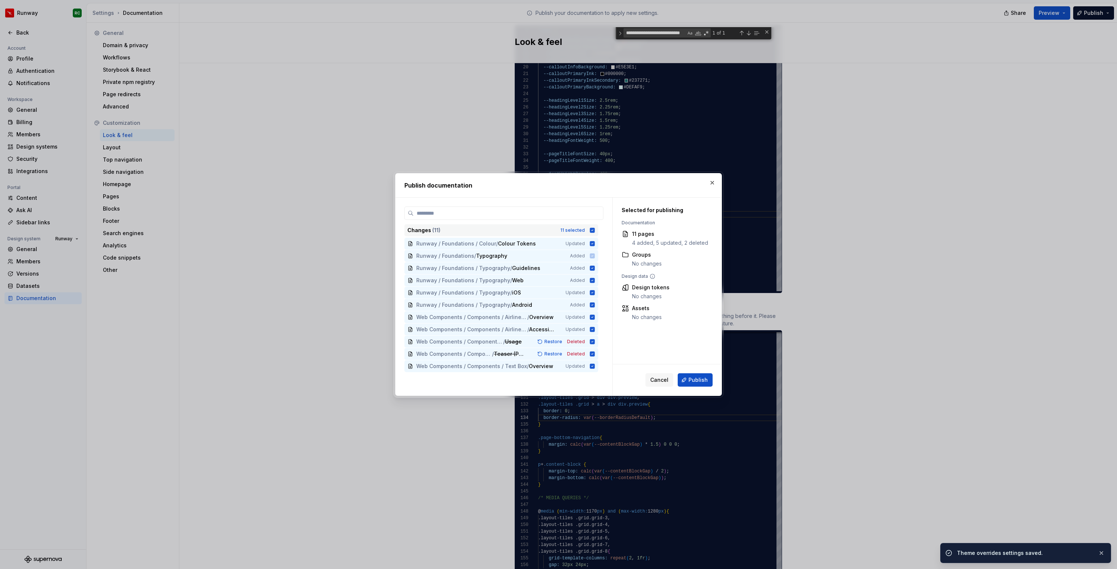
click at [565, 230] on div "11 selected" at bounding box center [572, 230] width 25 height 6
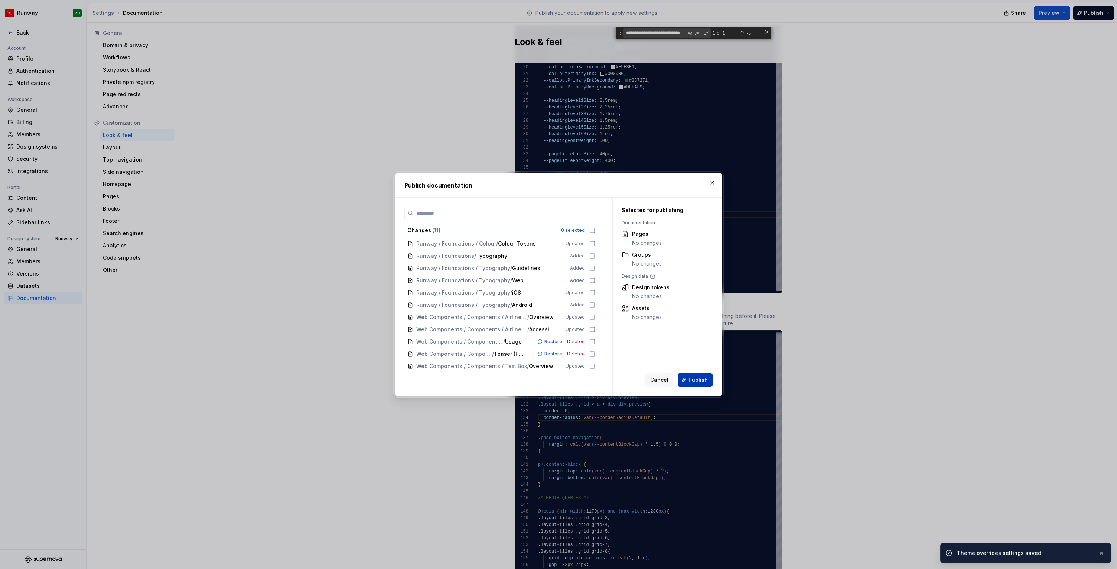
click at [695, 381] on span "Publish" at bounding box center [697, 379] width 19 height 7
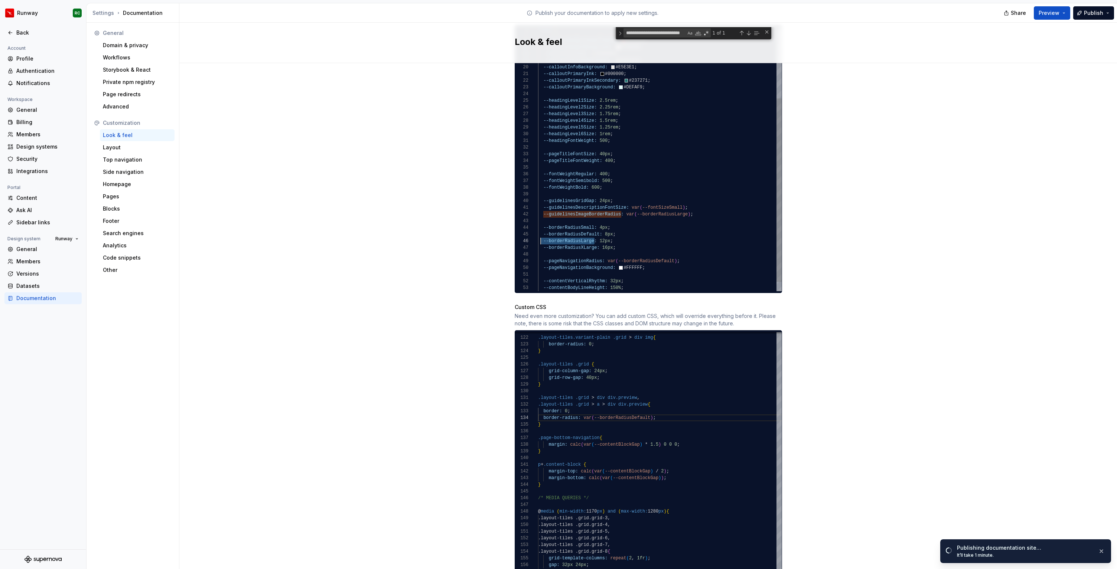
scroll to position [33, 5]
drag, startPoint x: 594, startPoint y: 233, endPoint x: 543, endPoint y: 235, distance: 50.9
click at [543, 235] on div "--calloutInfoInkSecondary: #323232 ; --calloutInfoBackground: #E5E3E1 ; --callo…" at bounding box center [660, 115] width 244 height 380
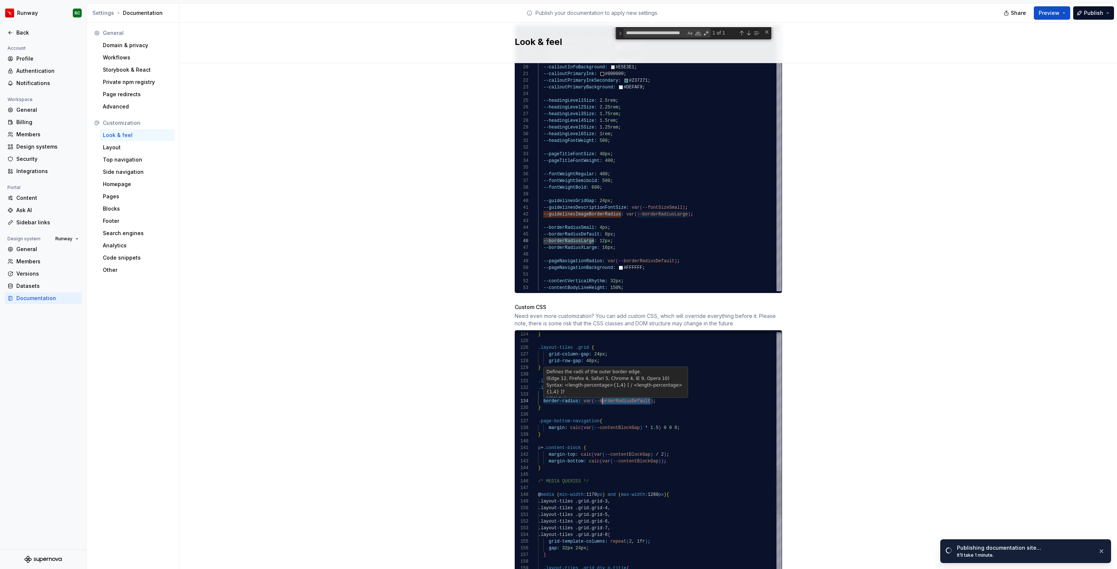
scroll to position [20, 62]
drag, startPoint x: 651, startPoint y: 394, endPoint x: 599, endPoint y: 394, distance: 52.0
click at [599, 394] on div "/* MEDIA QUERIES */ @ media ( min-width: 1170 px ) and ( max-width: 1280 px ) {…" at bounding box center [717, 296] width 359 height 1575
type textarea "**********"
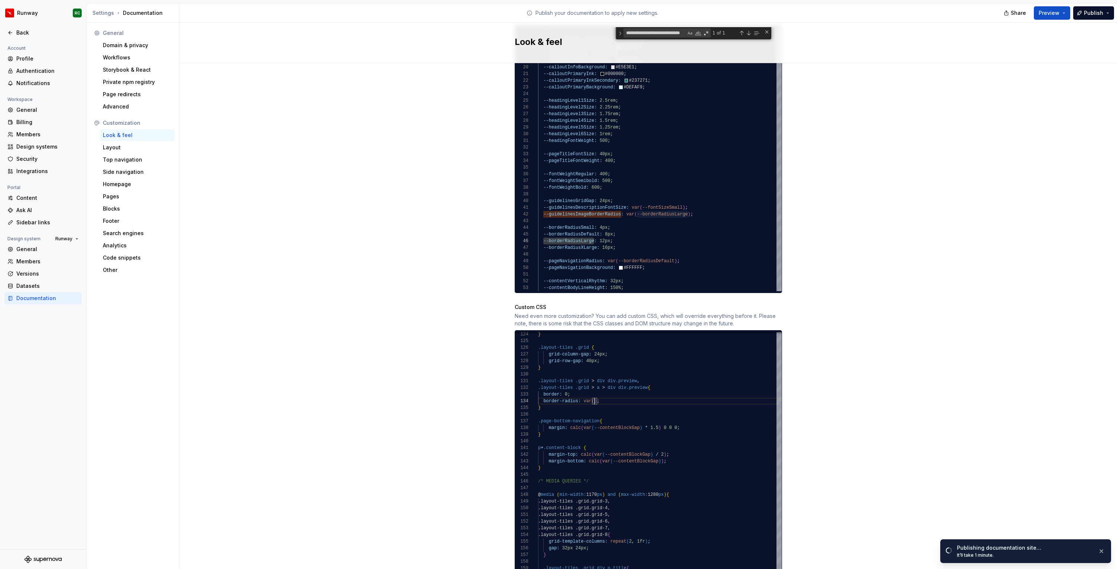
scroll to position [20, 107]
click at [918, 320] on div "Site logo A company logo that will be displayed on all pages on your documentat…" at bounding box center [648, 122] width 938 height 1009
click at [870, 197] on div "Site logo A company logo that will be displayed on all pages on your documentat…" at bounding box center [648, 122] width 938 height 1009
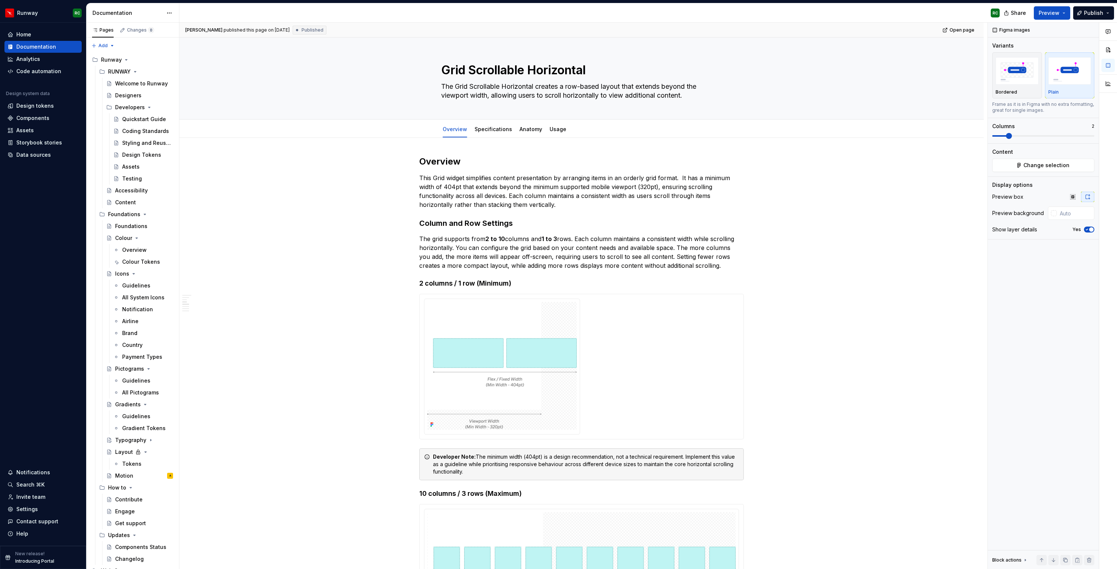
scroll to position [346, 0]
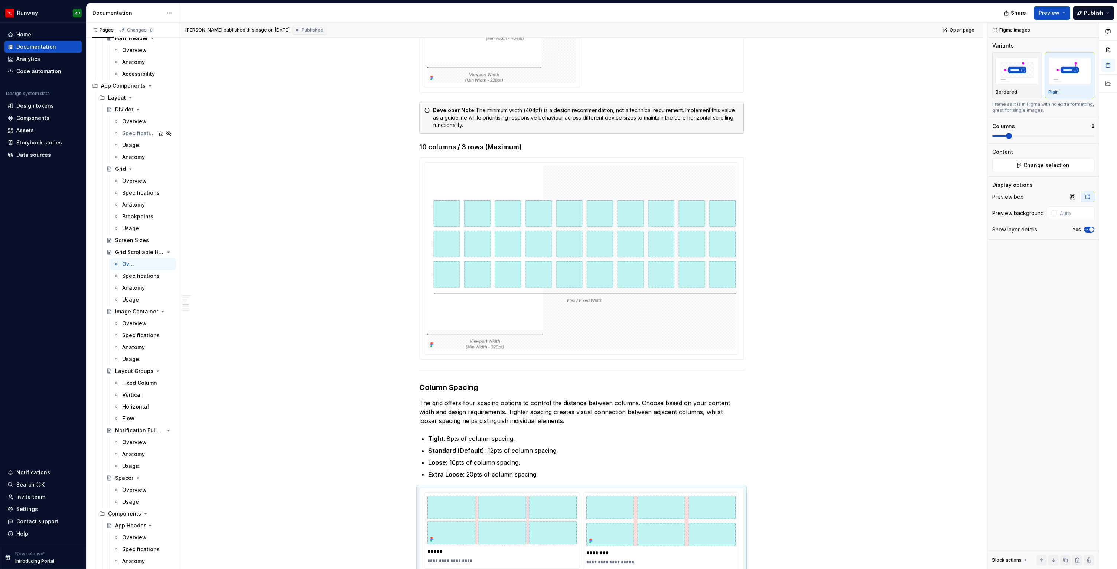
type textarea "*"
